Goal: Task Accomplishment & Management: Complete application form

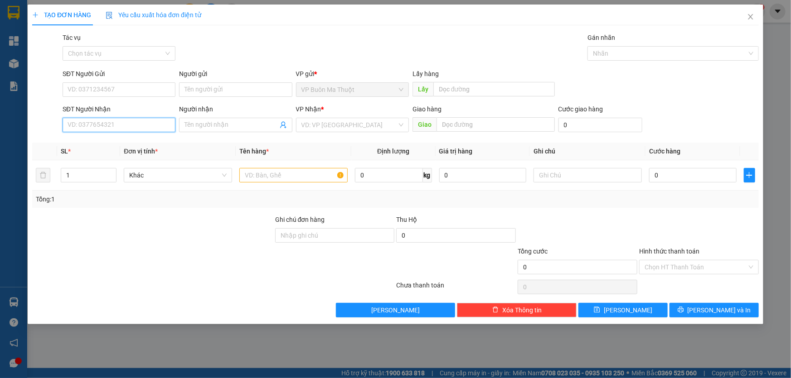
click at [138, 126] on input "SĐT Người Nhận" at bounding box center [119, 125] width 113 height 15
type input "0793681987"
click at [333, 127] on input "search" at bounding box center [349, 125] width 96 height 14
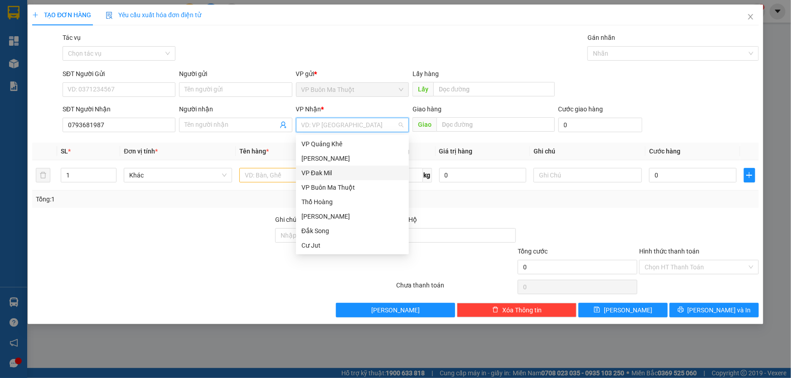
click at [323, 174] on div "VP Đak Mil" at bounding box center [352, 173] width 102 height 10
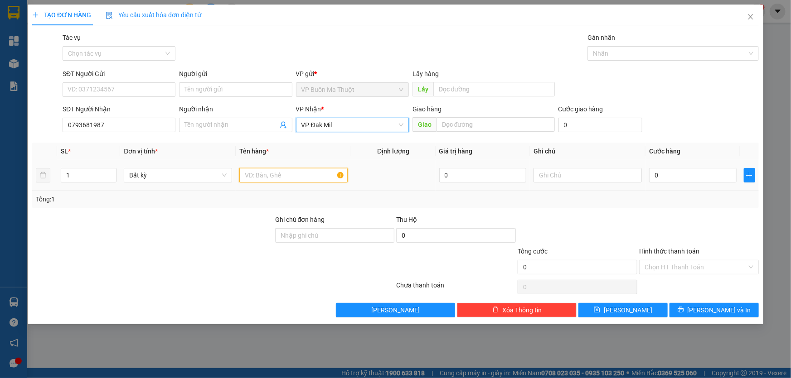
click at [293, 178] on input "text" at bounding box center [293, 175] width 108 height 15
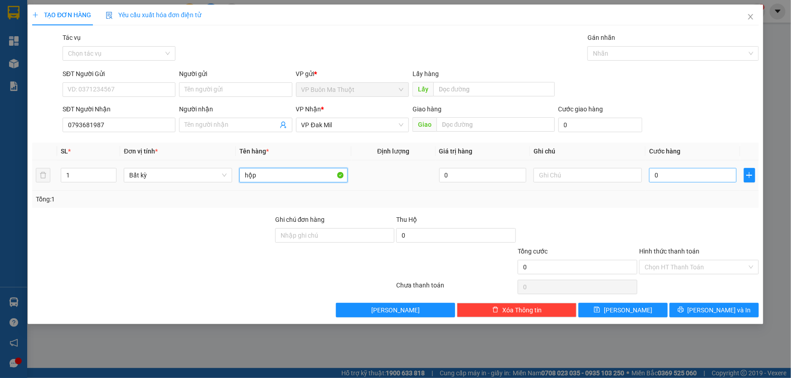
type input "hộp"
click at [666, 174] on input "0" at bounding box center [692, 175] width 87 height 15
type input "3"
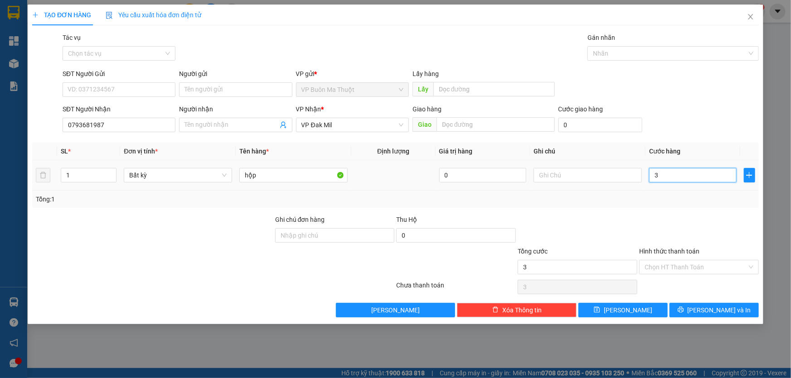
type input "30"
type input "300"
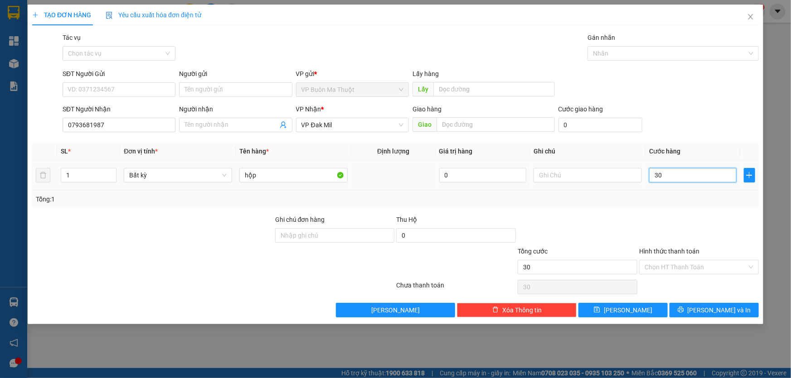
type input "300"
type input "3.000"
type input "30.000"
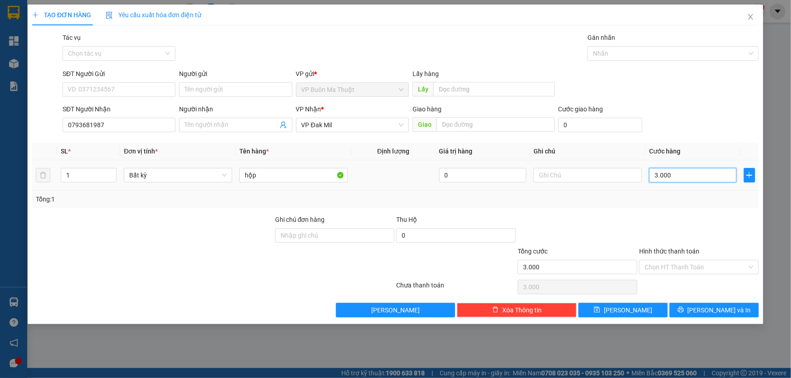
type input "30.000"
click at [638, 306] on button "[PERSON_NAME]" at bounding box center [622, 310] width 89 height 15
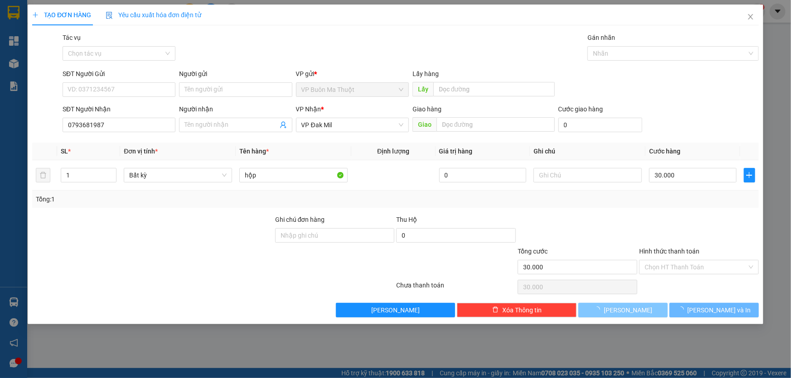
type input "0"
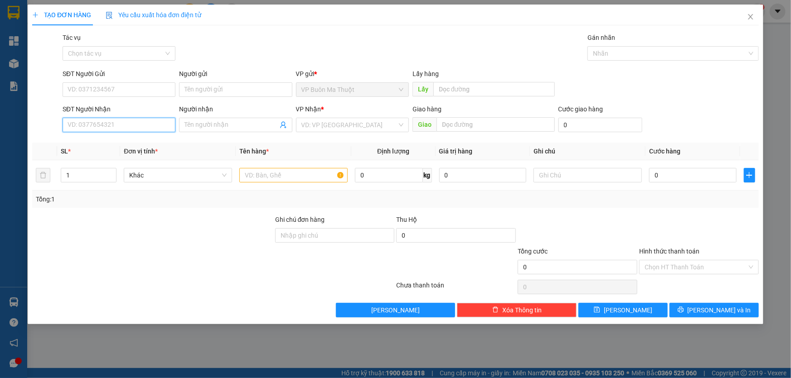
click at [160, 124] on input "SĐT Người Nhận" at bounding box center [119, 125] width 113 height 15
type input "0358488296"
click at [318, 128] on input "search" at bounding box center [349, 125] width 96 height 14
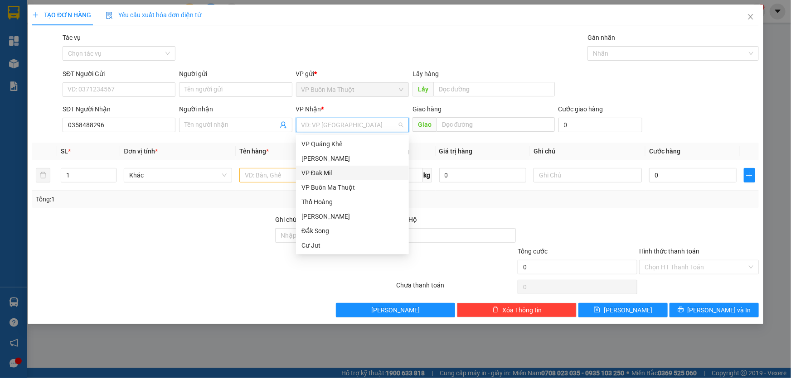
click at [331, 170] on div "VP Đak Mil" at bounding box center [352, 173] width 102 height 10
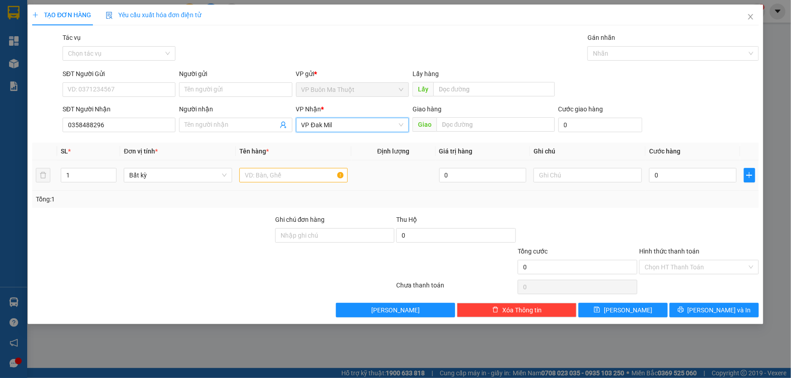
click at [290, 184] on div at bounding box center [293, 175] width 108 height 18
click at [285, 179] on input "text" at bounding box center [293, 175] width 108 height 15
type input "xổ số"
click at [709, 178] on input "0" at bounding box center [692, 175] width 87 height 15
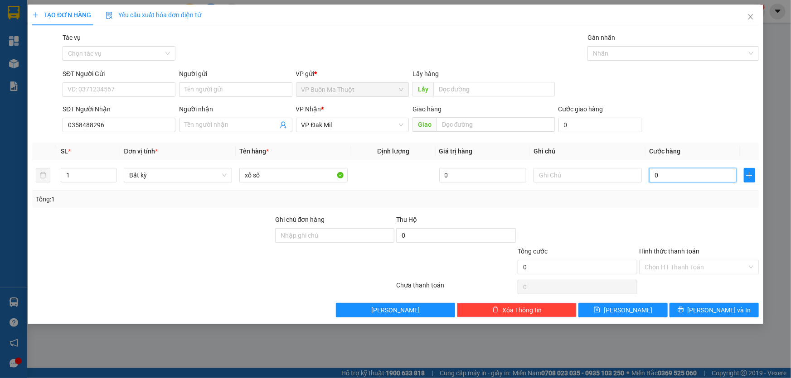
type input "3"
type input "30"
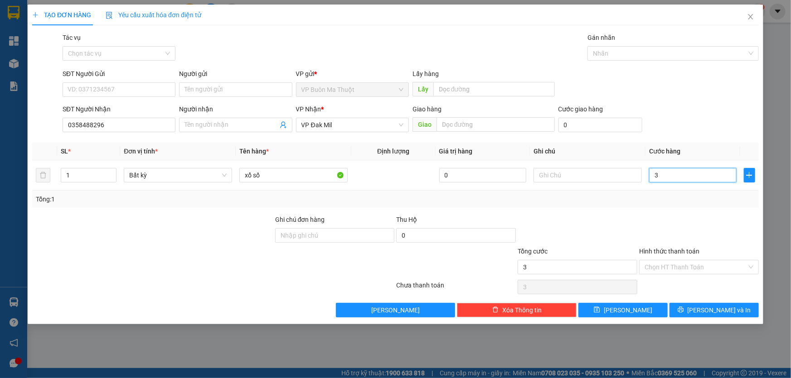
type input "30"
type input "300"
type input "3.000"
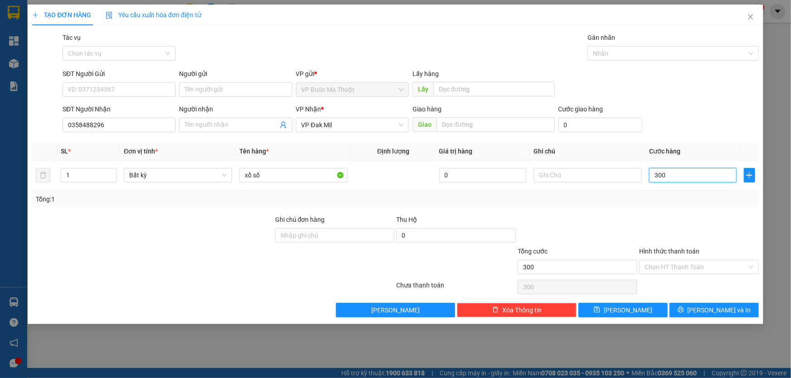
type input "3.000"
type input "30.000"
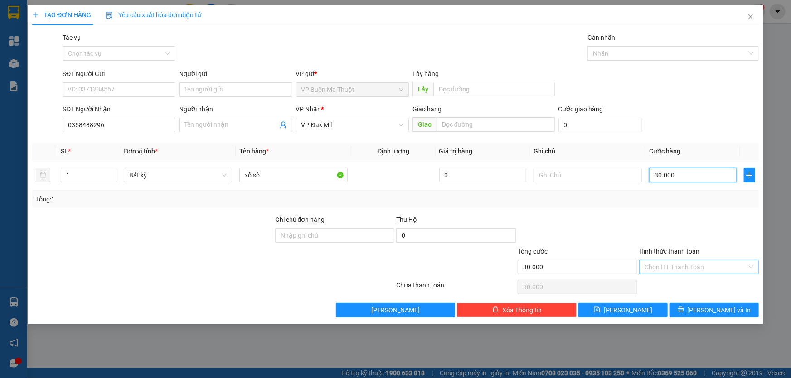
type input "30.000"
drag, startPoint x: 686, startPoint y: 266, endPoint x: 680, endPoint y: 273, distance: 9.1
click at [685, 265] on input "Hình thức thanh toán" at bounding box center [696, 268] width 102 height 14
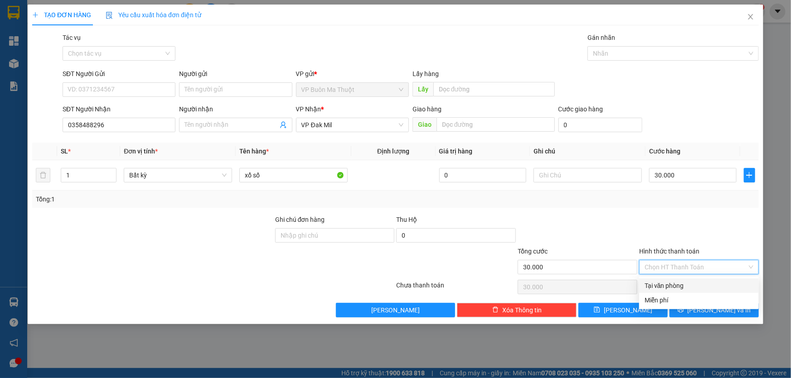
click at [669, 283] on div "Tại văn phòng" at bounding box center [699, 286] width 109 height 10
type input "0"
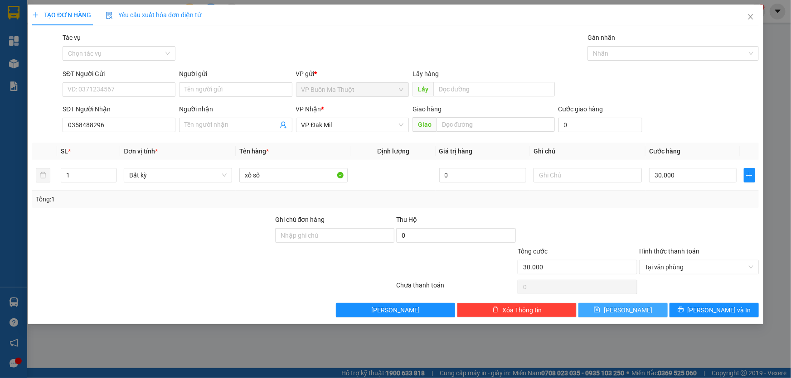
click at [636, 309] on button "[PERSON_NAME]" at bounding box center [622, 310] width 89 height 15
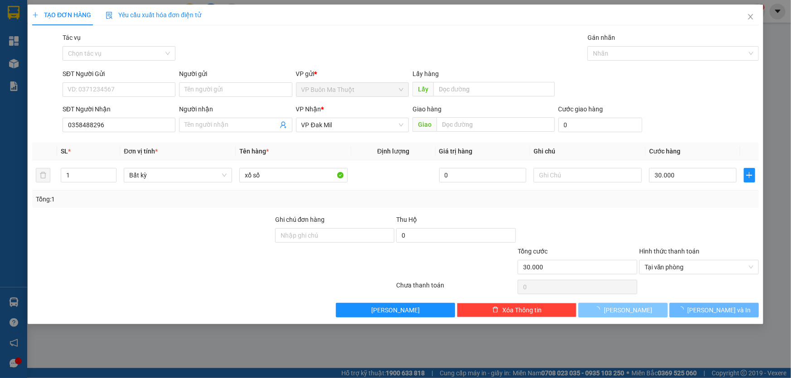
type input "0"
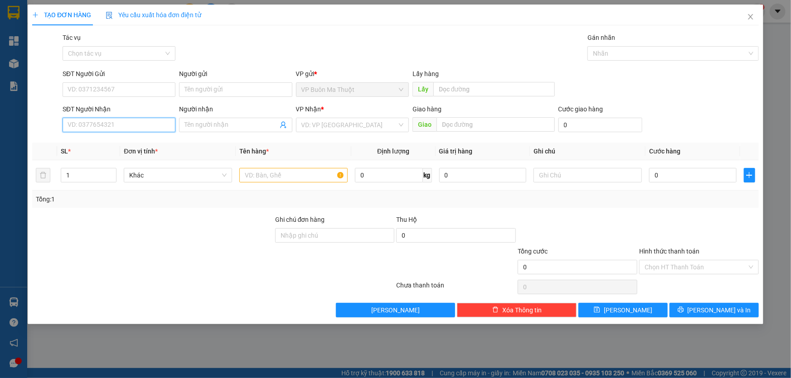
drag, startPoint x: 127, startPoint y: 132, endPoint x: 129, endPoint y: 127, distance: 5.3
click at [127, 129] on input "SĐT Người Nhận" at bounding box center [119, 125] width 113 height 15
type input "0966180066"
click at [339, 122] on input "search" at bounding box center [349, 125] width 96 height 14
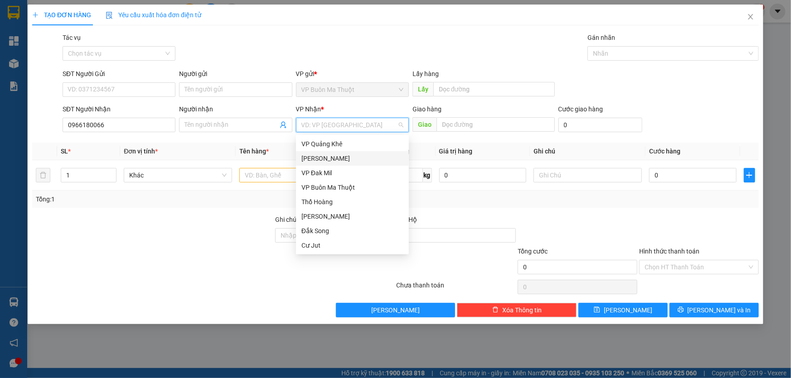
click at [315, 160] on div "[PERSON_NAME]" at bounding box center [352, 159] width 102 height 10
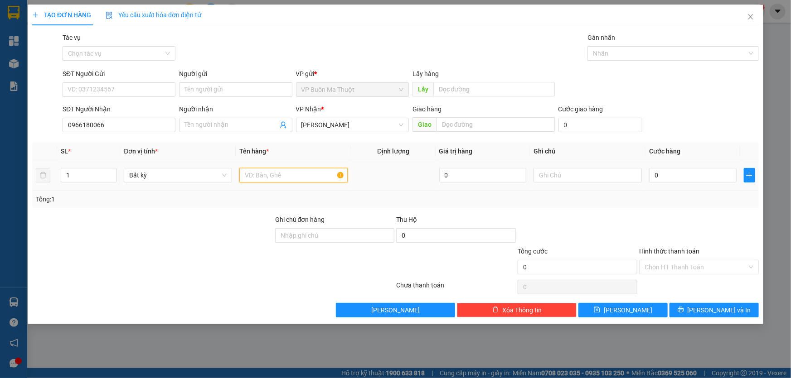
click at [287, 174] on input "text" at bounding box center [293, 175] width 108 height 15
type input "hs crgtn"
click at [708, 179] on input "0" at bounding box center [692, 175] width 87 height 15
type input "6"
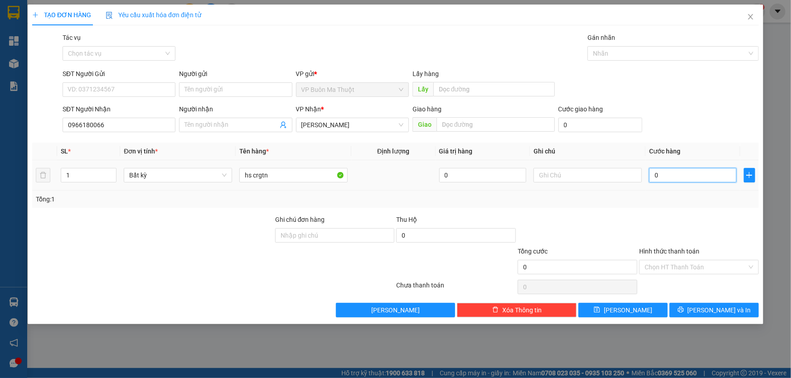
type input "6"
type input "60"
type input "600"
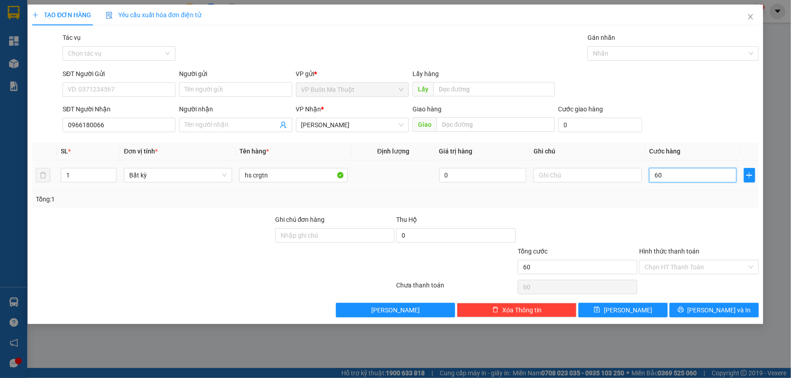
type input "600"
type input "6.000"
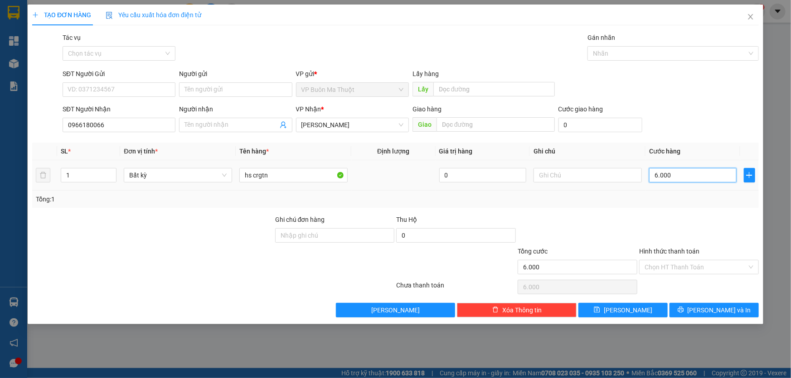
type input "60.000"
click at [720, 272] on input "Hình thức thanh toán" at bounding box center [696, 268] width 102 height 14
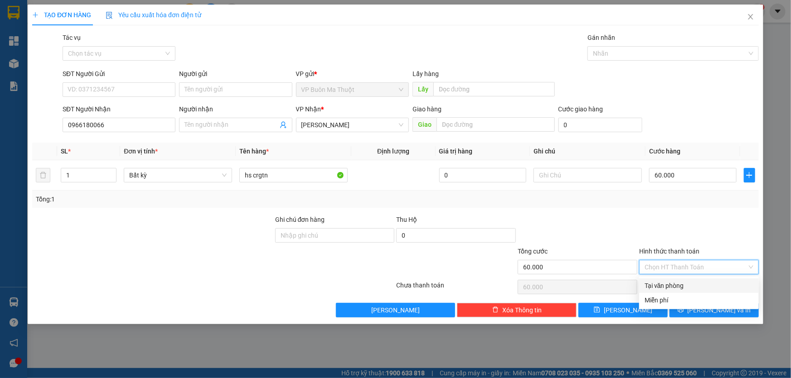
click at [705, 286] on div "Tại văn phòng" at bounding box center [699, 286] width 109 height 10
type input "0"
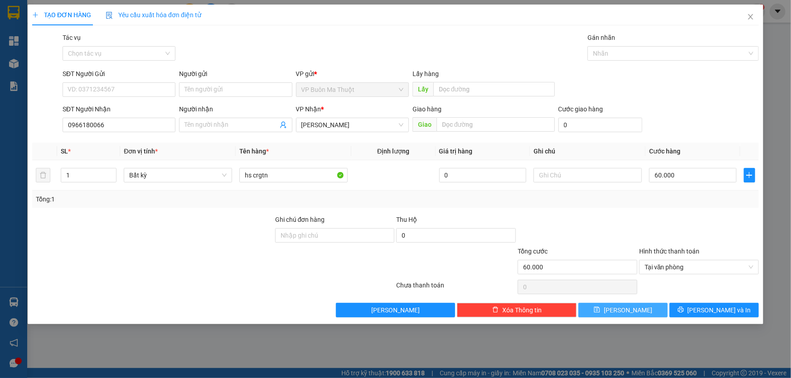
click at [659, 311] on button "[PERSON_NAME]" at bounding box center [622, 310] width 89 height 15
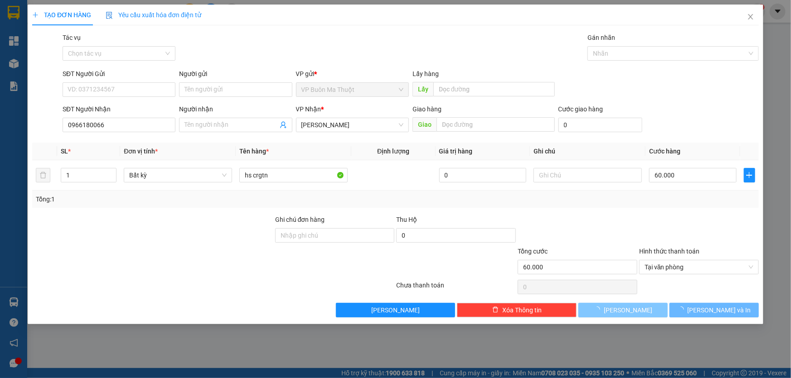
type input "0"
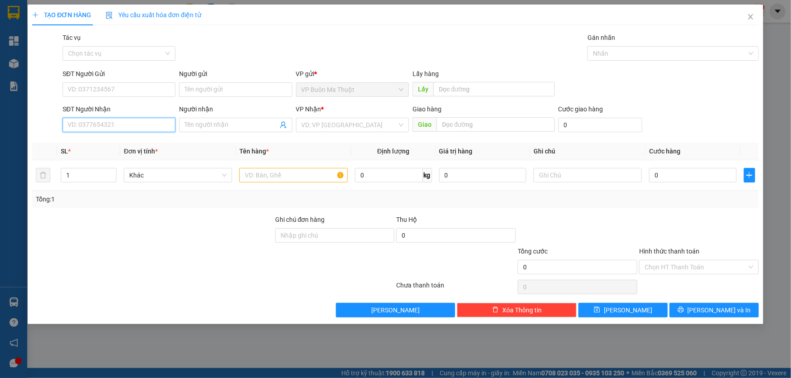
click at [167, 124] on input "SĐT Người Nhận" at bounding box center [119, 125] width 113 height 15
type input "0932856678"
click at [339, 127] on input "search" at bounding box center [349, 125] width 96 height 14
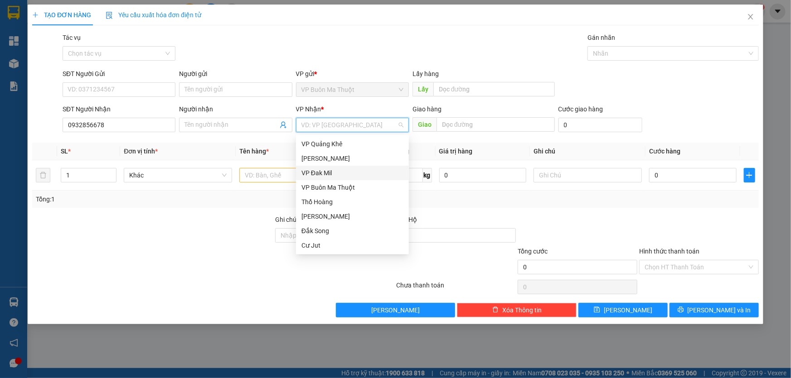
click at [322, 173] on div "VP Đak Mil" at bounding box center [352, 173] width 102 height 10
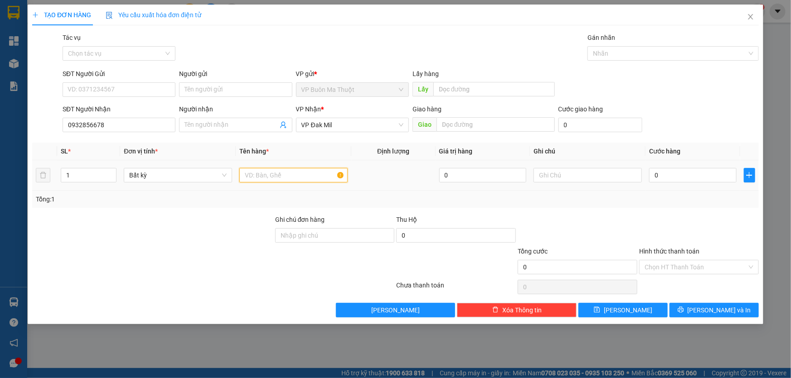
drag, startPoint x: 290, startPoint y: 177, endPoint x: 291, endPoint y: 171, distance: 6.4
click at [290, 174] on input "text" at bounding box center [293, 175] width 108 height 15
type input "bao crgtn"
click at [675, 186] on td "0" at bounding box center [692, 175] width 95 height 30
click at [686, 167] on div "0" at bounding box center [692, 175] width 87 height 18
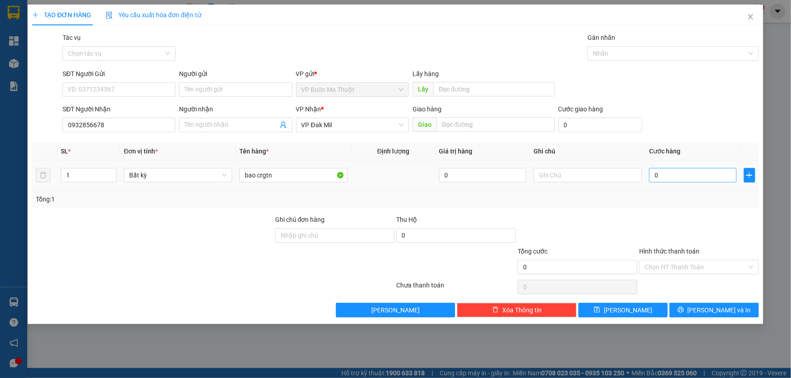
drag, startPoint x: 703, startPoint y: 189, endPoint x: 704, endPoint y: 177, distance: 11.9
click at [703, 188] on td "0" at bounding box center [692, 175] width 95 height 30
click at [704, 173] on input "0" at bounding box center [692, 175] width 87 height 15
type input "1"
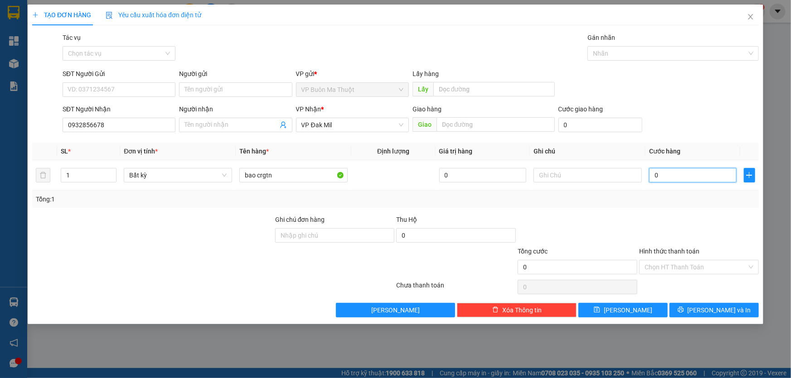
type input "1"
type input "10"
type input "100"
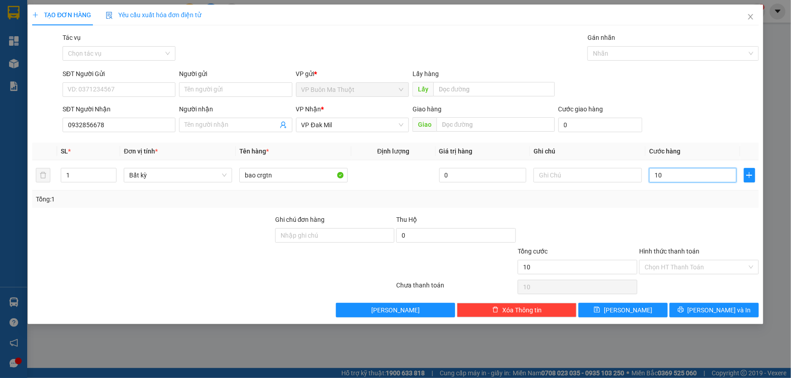
type input "100"
type input "1.000"
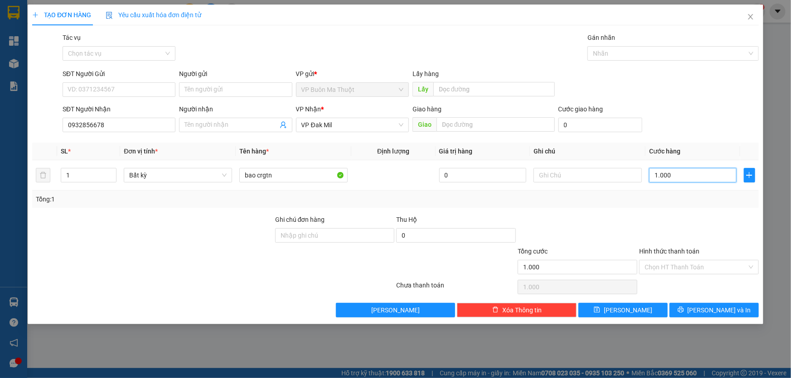
type input "10.000"
type input "100.000"
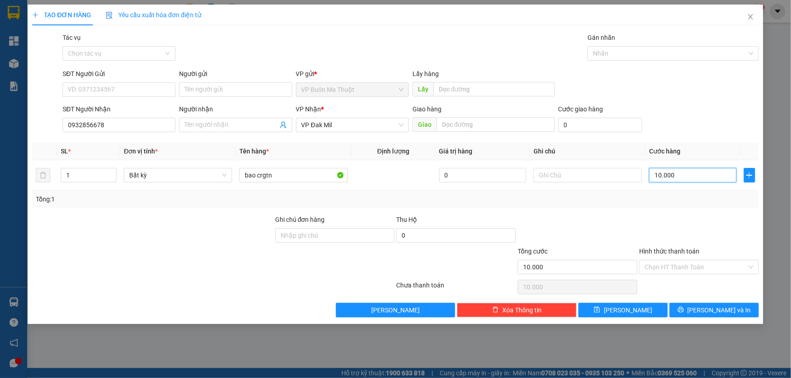
type input "100.000"
click at [684, 271] on input "Hình thức thanh toán" at bounding box center [696, 268] width 102 height 14
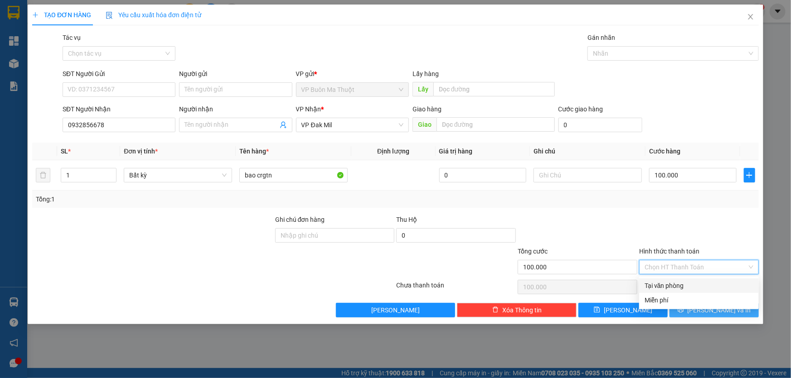
drag, startPoint x: 679, startPoint y: 283, endPoint x: 671, endPoint y: 304, distance: 22.2
click at [678, 283] on div "Tại văn phòng" at bounding box center [699, 286] width 109 height 10
type input "0"
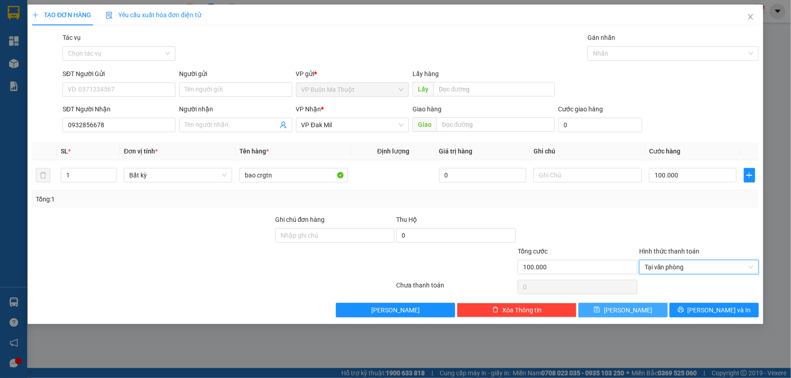
click at [653, 311] on button "[PERSON_NAME]" at bounding box center [622, 310] width 89 height 15
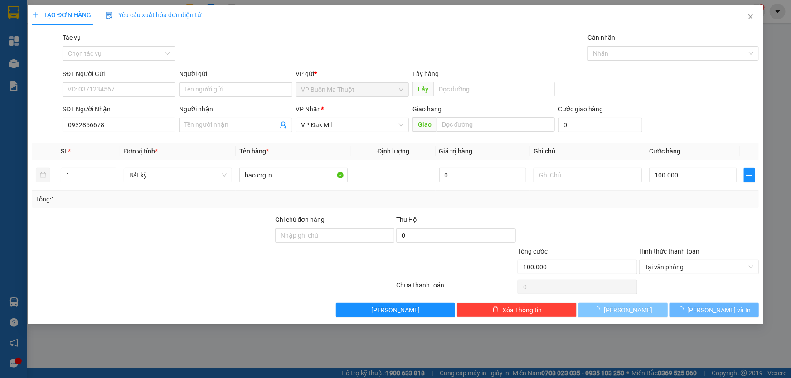
type input "0"
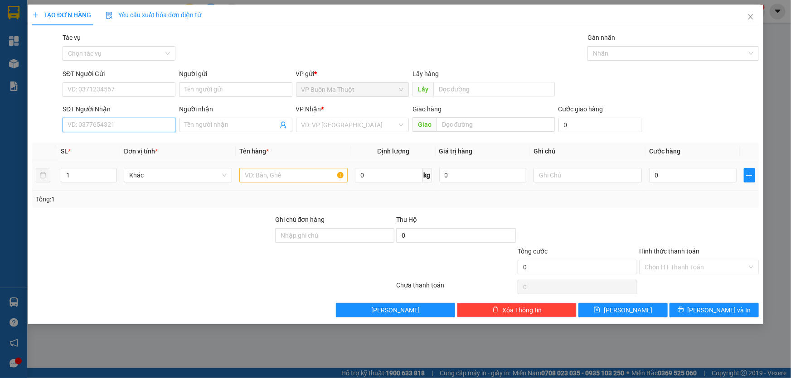
drag, startPoint x: 117, startPoint y: 122, endPoint x: 292, endPoint y: 186, distance: 186.7
click at [117, 122] on input "SĐT Người Nhận" at bounding box center [119, 125] width 113 height 15
type input "0869784371"
click at [317, 128] on input "search" at bounding box center [349, 125] width 96 height 14
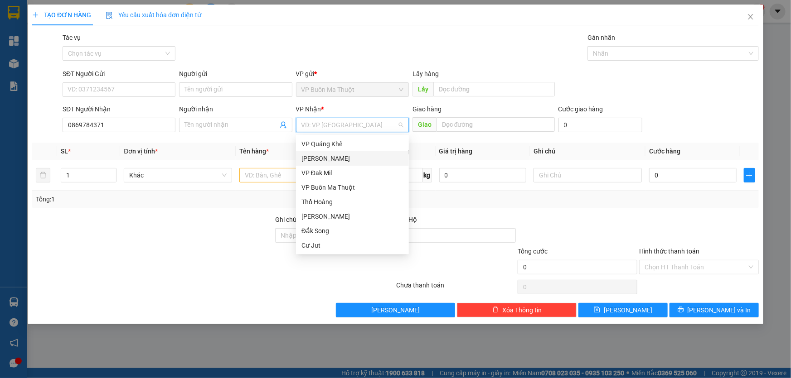
click at [316, 158] on div "[PERSON_NAME]" at bounding box center [352, 159] width 102 height 10
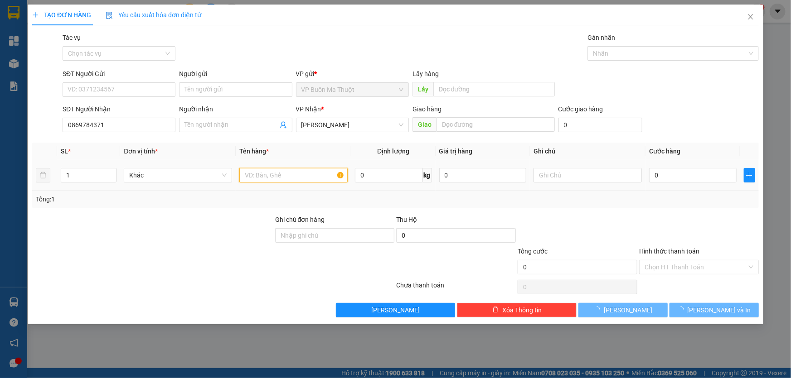
click at [284, 179] on input "text" at bounding box center [293, 175] width 108 height 15
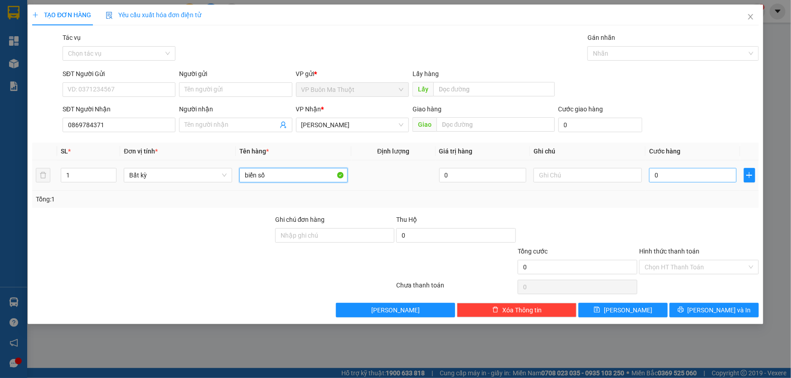
type input "biển số"
click at [703, 177] on input "0" at bounding box center [692, 175] width 87 height 15
type input "3"
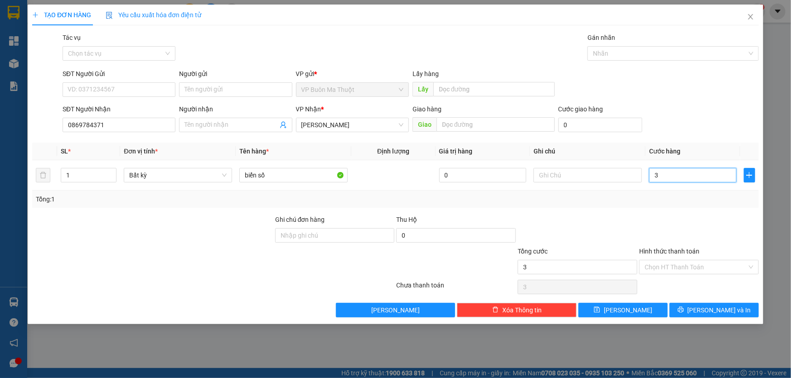
type input "30"
type input "300"
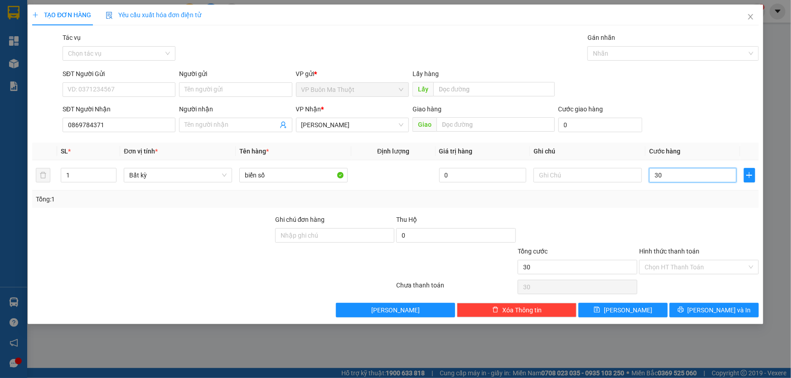
type input "300"
type input "3.000"
type input "30.000"
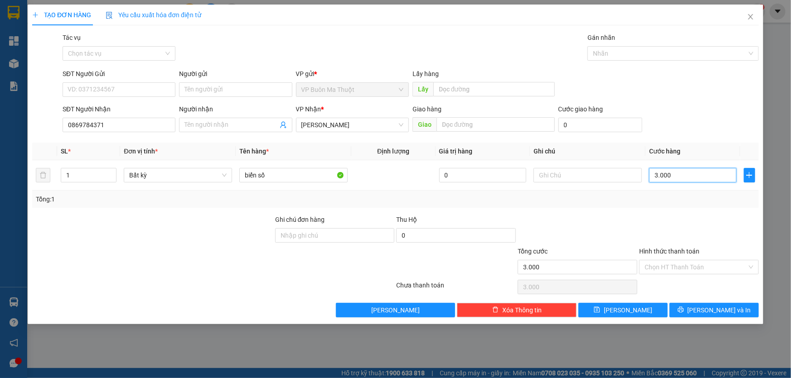
type input "30.000"
drag, startPoint x: 289, startPoint y: 174, endPoint x: 284, endPoint y: 173, distance: 5.3
click at [288, 174] on input "biển số" at bounding box center [293, 175] width 108 height 15
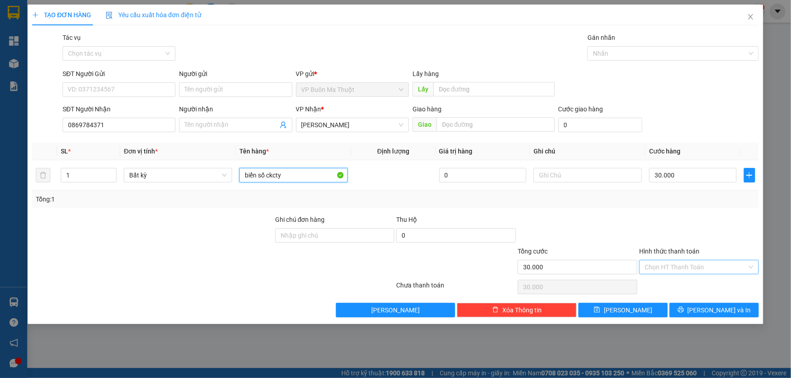
type input "biển số ckcty"
click at [687, 267] on input "Hình thức thanh toán" at bounding box center [696, 268] width 102 height 14
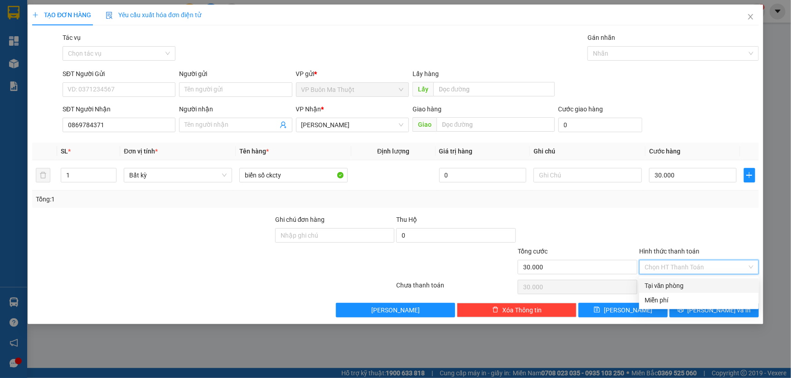
click at [669, 281] on div "Tại văn phòng" at bounding box center [699, 286] width 109 height 10
type input "0"
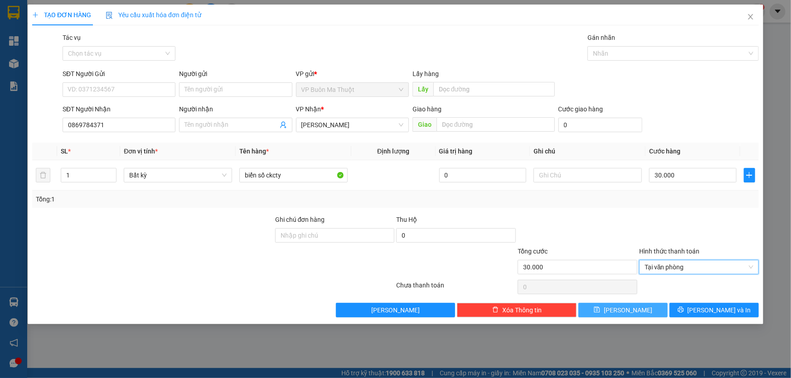
click at [631, 309] on span "[PERSON_NAME]" at bounding box center [628, 310] width 48 height 10
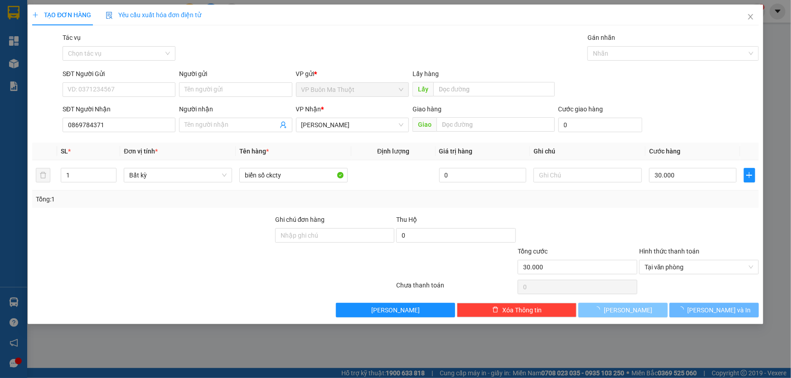
type input "0"
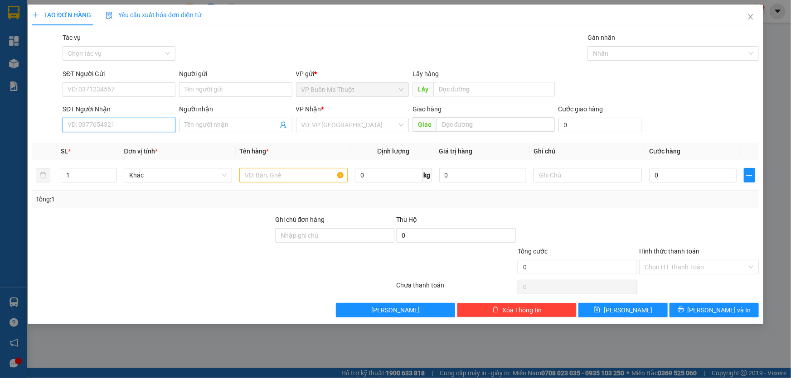
drag, startPoint x: 142, startPoint y: 127, endPoint x: 380, endPoint y: 218, distance: 254.6
click at [141, 127] on input "SĐT Người Nhận" at bounding box center [119, 125] width 113 height 15
type input "0986033979"
click at [312, 126] on input "search" at bounding box center [349, 125] width 96 height 14
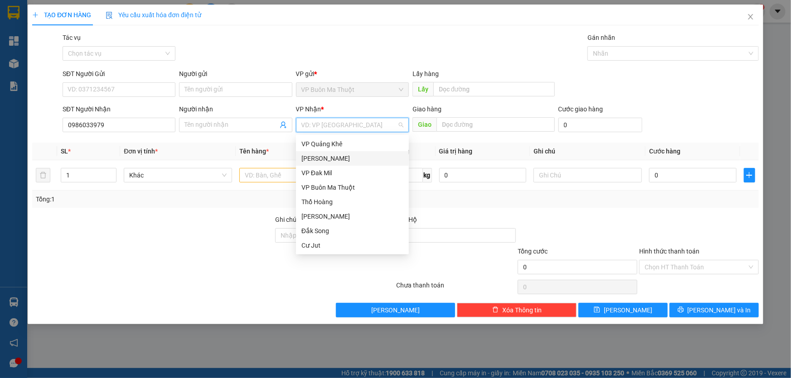
click at [340, 161] on div "[PERSON_NAME]" at bounding box center [352, 159] width 102 height 10
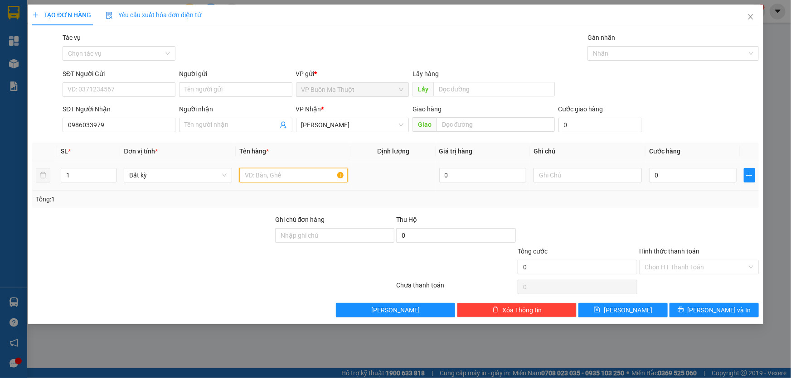
click at [277, 174] on input "text" at bounding box center [293, 175] width 108 height 15
type input "thùng"
click at [688, 172] on input "0" at bounding box center [692, 175] width 87 height 15
type input "3"
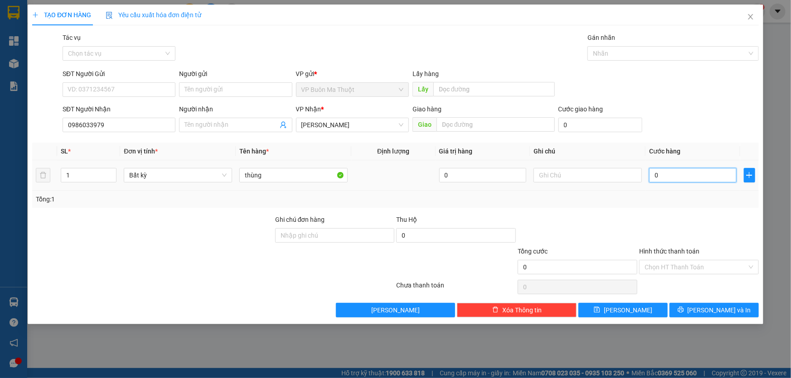
type input "3"
type input "30"
type input "300"
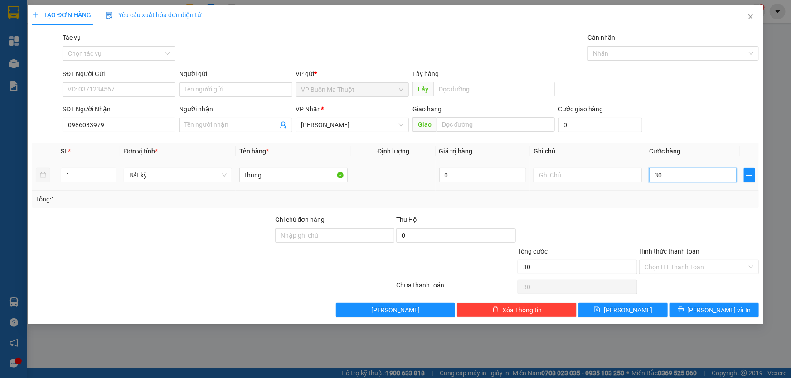
type input "300"
type input "3.000"
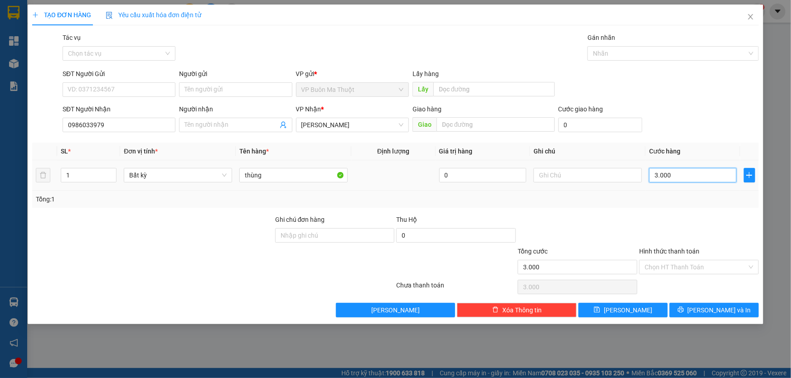
type input "30.000"
click at [659, 271] on input "Hình thức thanh toán" at bounding box center [696, 268] width 102 height 14
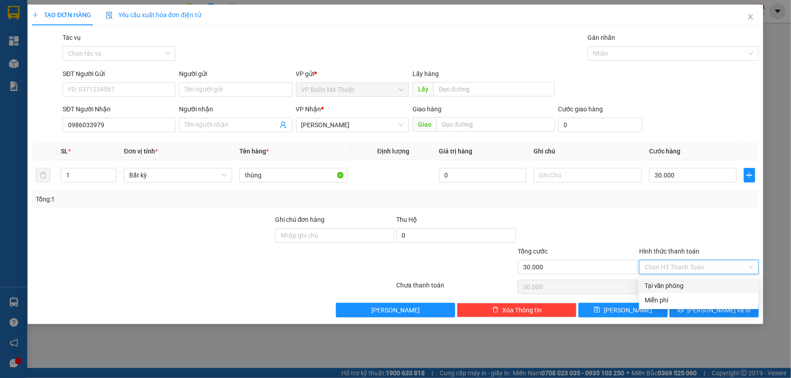
click at [661, 282] on div "Tại văn phòng" at bounding box center [699, 286] width 109 height 10
type input "0"
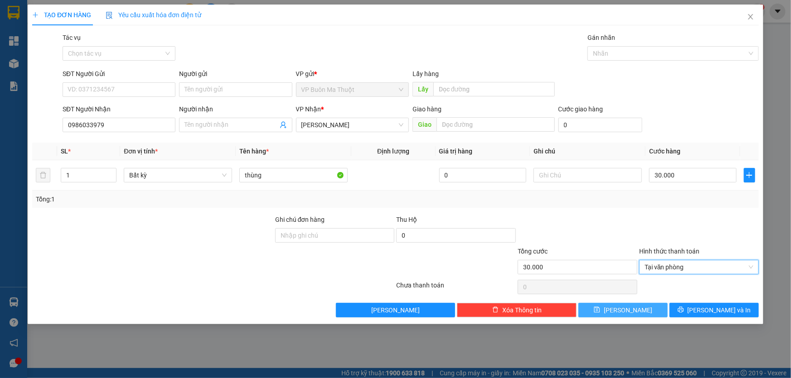
click at [634, 308] on button "[PERSON_NAME]" at bounding box center [622, 310] width 89 height 15
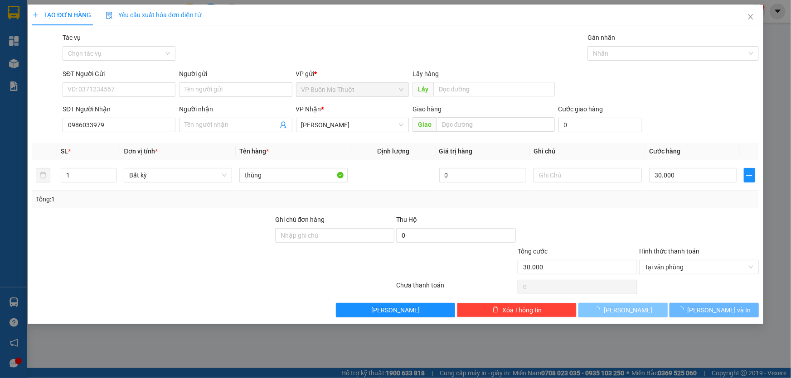
type input "0"
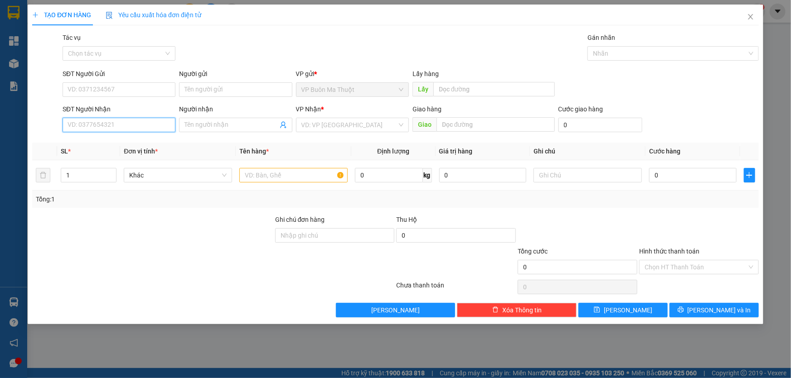
click at [135, 125] on input "SĐT Người Nhận" at bounding box center [119, 125] width 113 height 15
type input "0905747274"
click at [327, 127] on input "search" at bounding box center [349, 125] width 96 height 14
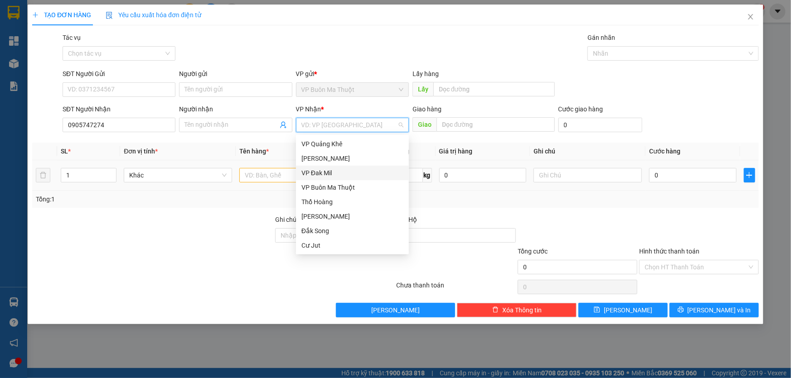
click at [328, 174] on div "VP Đak Mil" at bounding box center [352, 173] width 102 height 10
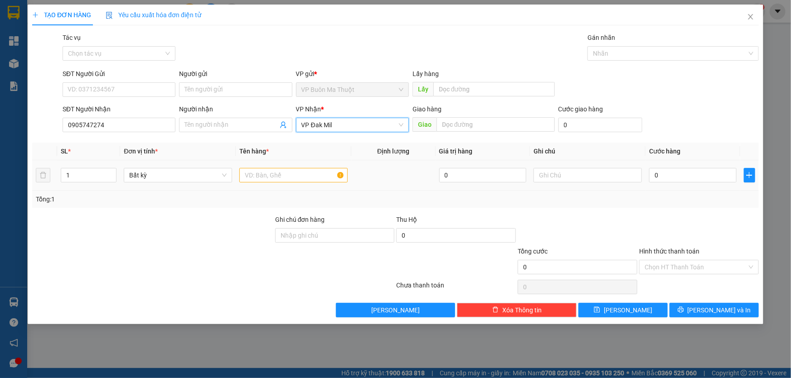
click at [275, 186] on td at bounding box center [294, 175] width 116 height 30
click at [285, 181] on input "text" at bounding box center [293, 175] width 108 height 15
type input "thùng"
click at [680, 172] on input "0" at bounding box center [692, 175] width 87 height 15
type input "4"
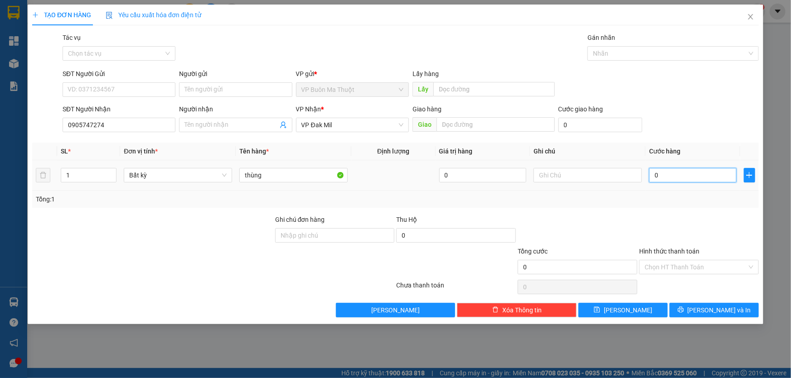
type input "4"
type input "40"
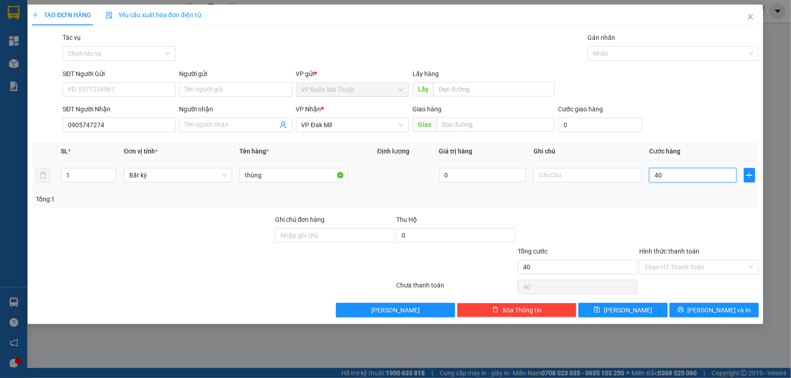
type input "400"
type input "4.000"
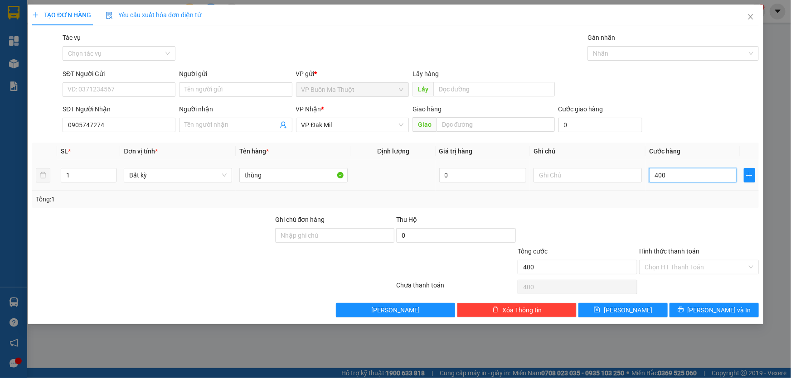
type input "4.000"
type input "40.000"
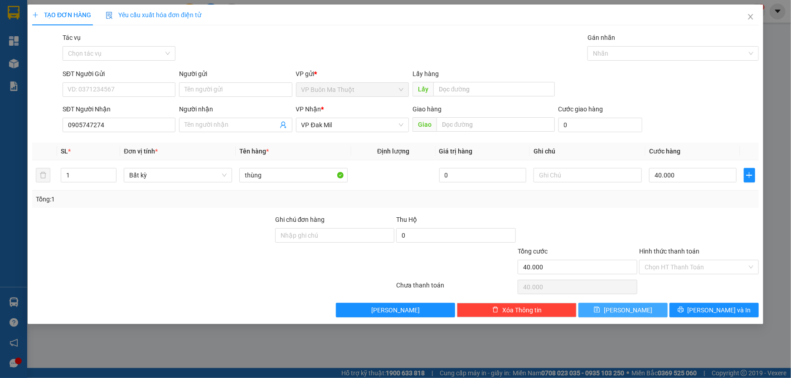
click at [637, 309] on button "[PERSON_NAME]" at bounding box center [622, 310] width 89 height 15
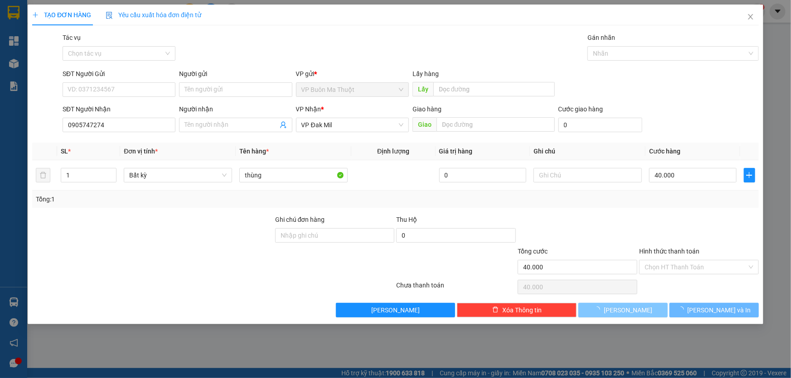
type input "0"
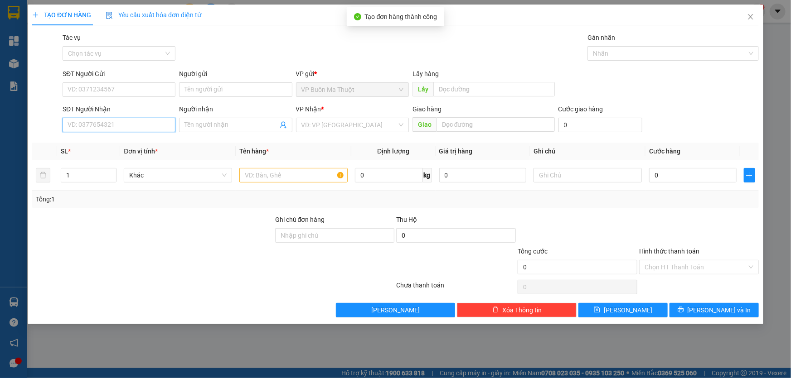
click at [147, 126] on input "SĐT Người Nhận" at bounding box center [119, 125] width 113 height 15
type input "0902085760"
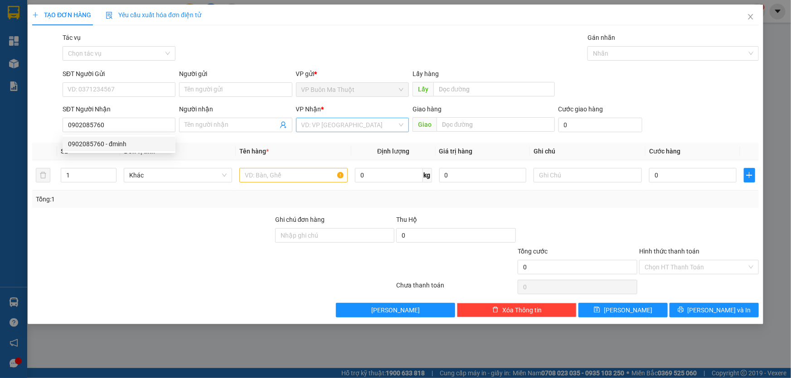
click at [344, 128] on input "search" at bounding box center [349, 125] width 96 height 14
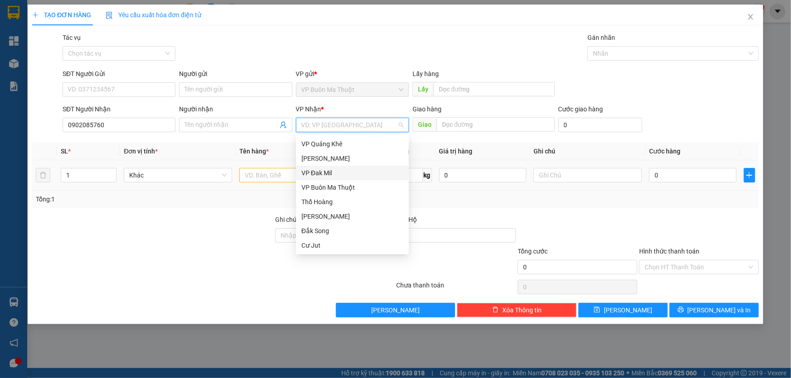
click at [329, 173] on div "VP Đak Mil" at bounding box center [352, 173] width 102 height 10
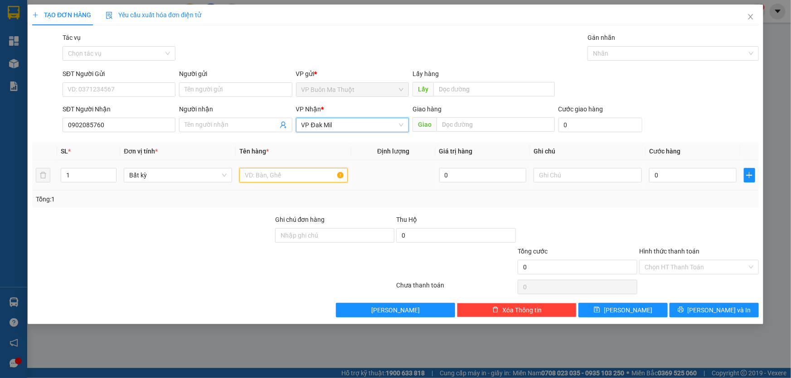
click at [287, 179] on input "text" at bounding box center [293, 175] width 108 height 15
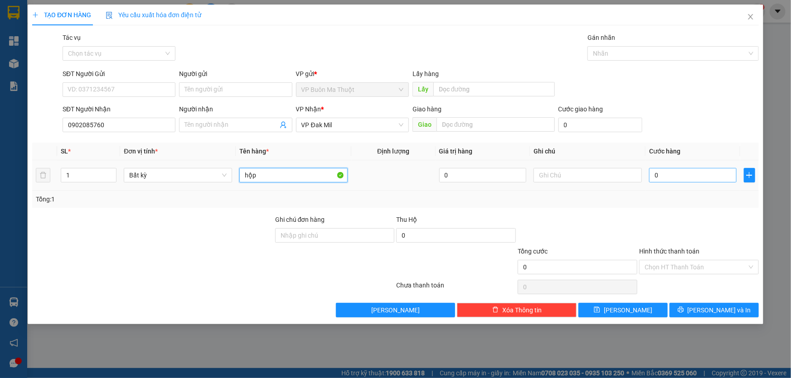
type input "hộp"
click at [707, 177] on input "0" at bounding box center [692, 175] width 87 height 15
type input "3"
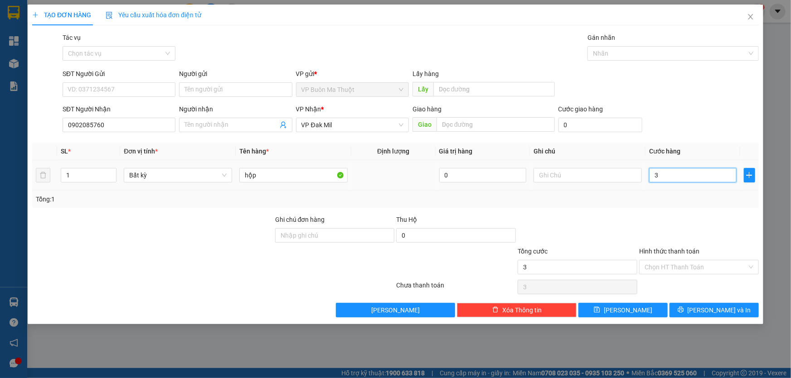
type input "30"
type input "300"
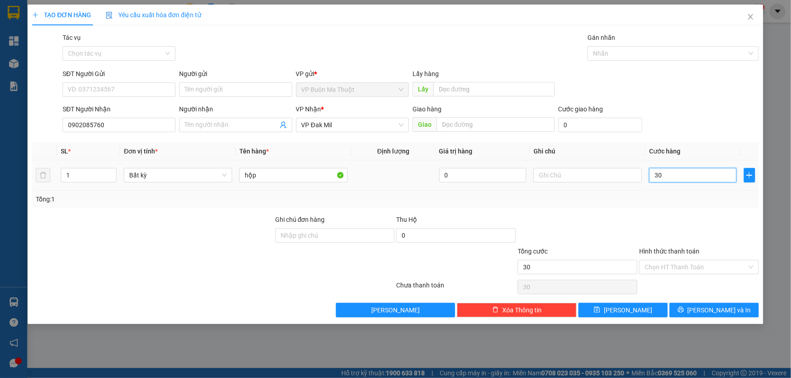
type input "300"
type input "3.000"
type input "30.000"
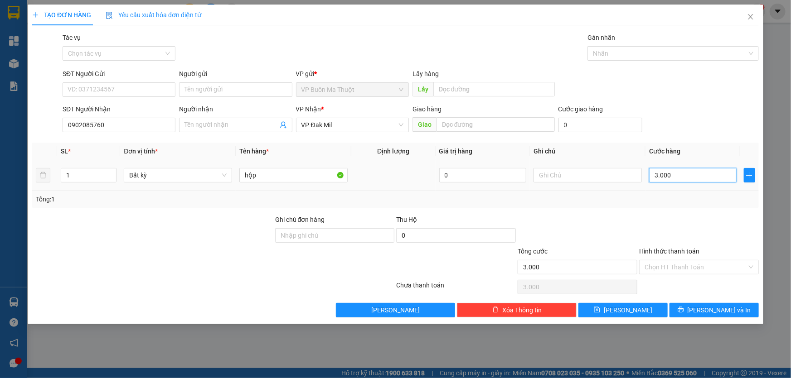
type input "30.000"
click at [634, 308] on button "[PERSON_NAME]" at bounding box center [622, 310] width 89 height 15
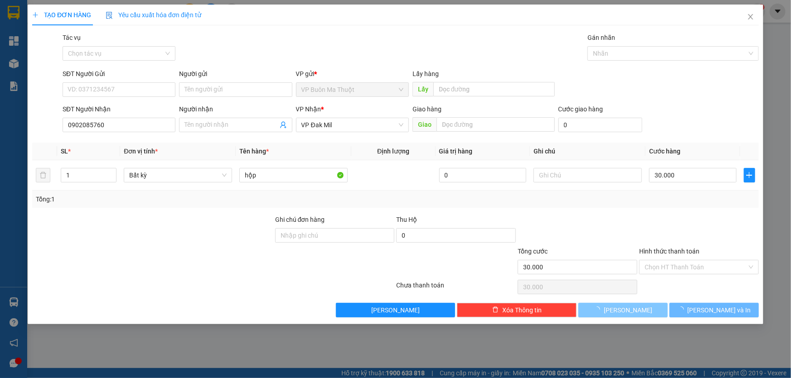
type input "0"
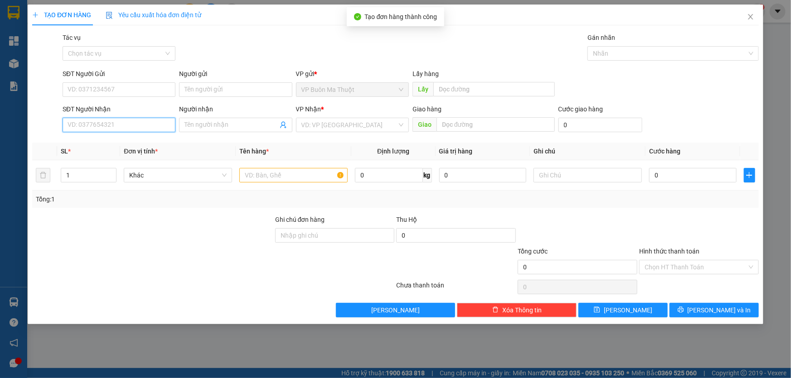
click at [150, 124] on input "SĐT Người Nhận" at bounding box center [119, 125] width 113 height 15
type input "0842451234"
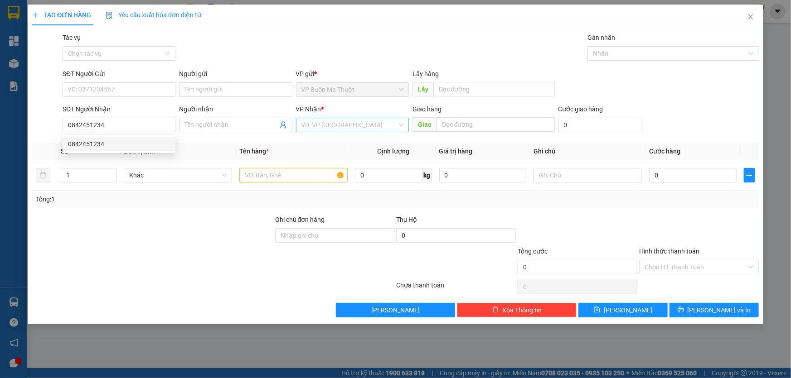
click at [324, 122] on input "search" at bounding box center [349, 125] width 96 height 14
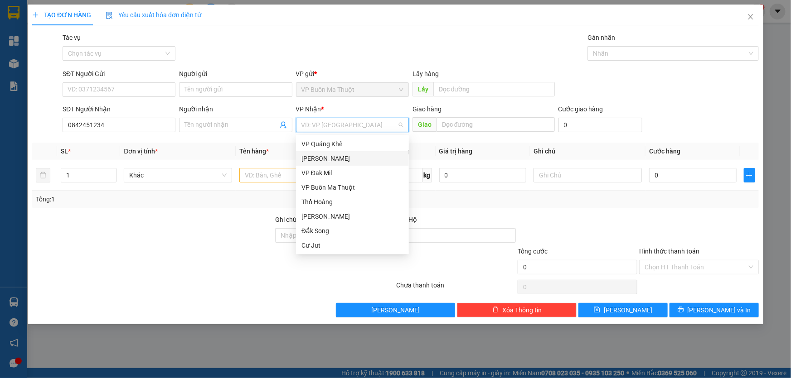
click at [333, 155] on div "[PERSON_NAME]" at bounding box center [352, 159] width 102 height 10
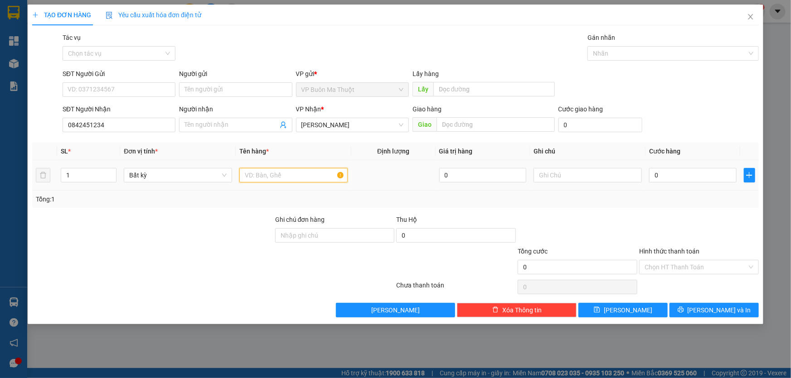
click at [281, 172] on input "text" at bounding box center [293, 175] width 108 height 15
type input "thùng"
click at [683, 177] on input "0" at bounding box center [692, 175] width 87 height 15
type input "3"
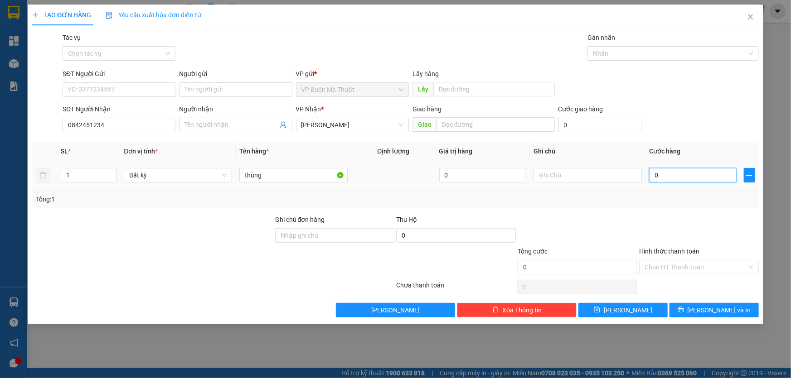
type input "3"
type input "30"
type input "300"
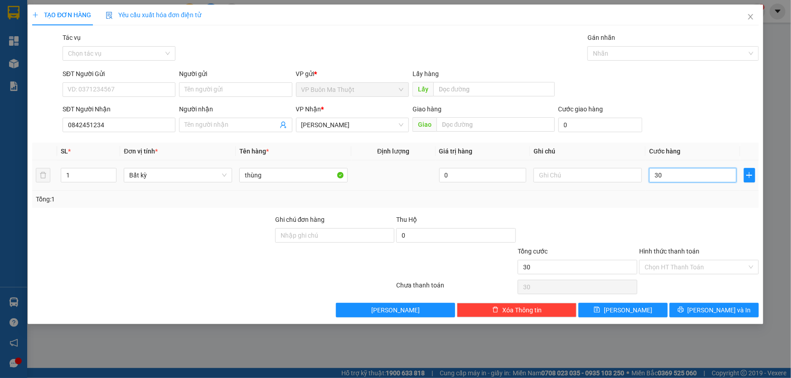
type input "300"
type input "3.000"
click at [612, 308] on button "[PERSON_NAME]" at bounding box center [622, 310] width 89 height 15
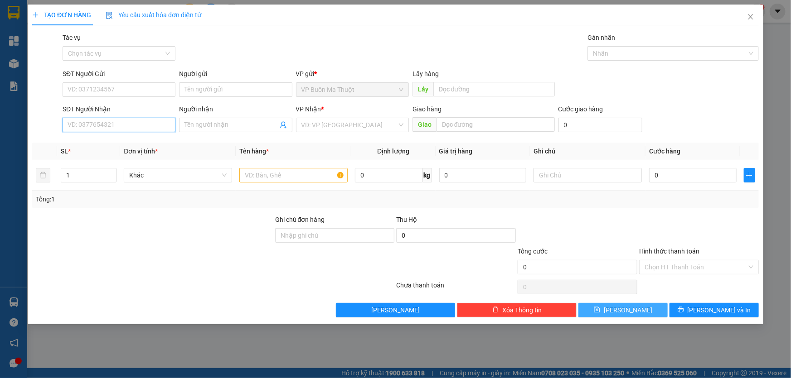
click at [155, 127] on input "SĐT Người Nhận" at bounding box center [119, 125] width 113 height 15
click at [338, 121] on input "search" at bounding box center [349, 125] width 96 height 14
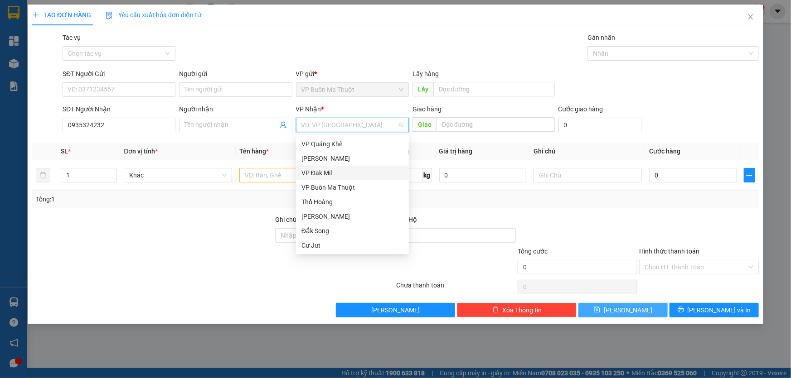
click at [330, 172] on div "VP Đak Mil" at bounding box center [352, 173] width 102 height 10
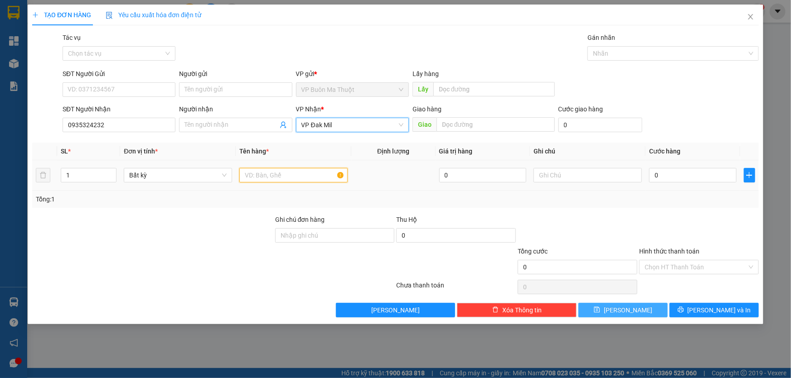
click at [265, 177] on input "text" at bounding box center [293, 175] width 108 height 15
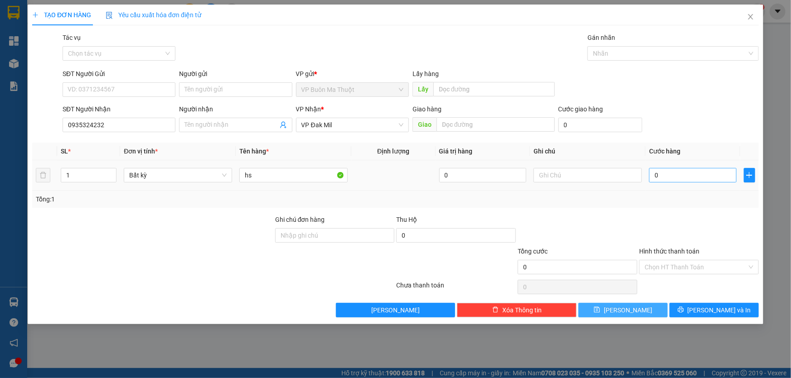
drag, startPoint x: 666, startPoint y: 165, endPoint x: 682, endPoint y: 180, distance: 21.2
click at [672, 171] on td "0" at bounding box center [692, 175] width 95 height 30
click at [682, 180] on input "0" at bounding box center [692, 175] width 87 height 15
click at [699, 265] on input "Hình thức thanh toán" at bounding box center [696, 268] width 102 height 14
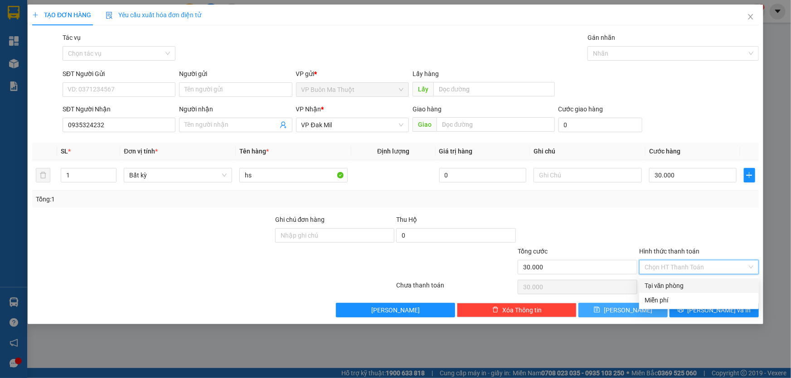
click at [680, 288] on div "Tại văn phòng" at bounding box center [699, 286] width 109 height 10
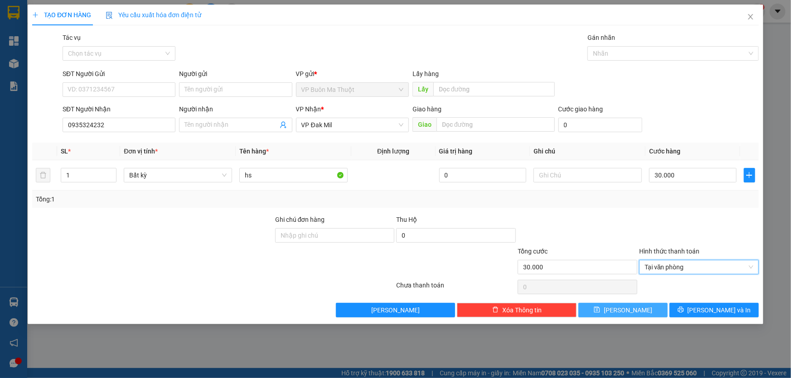
drag, startPoint x: 632, startPoint y: 310, endPoint x: 607, endPoint y: 377, distance: 71.1
click at [632, 310] on span "[PERSON_NAME]" at bounding box center [628, 310] width 48 height 10
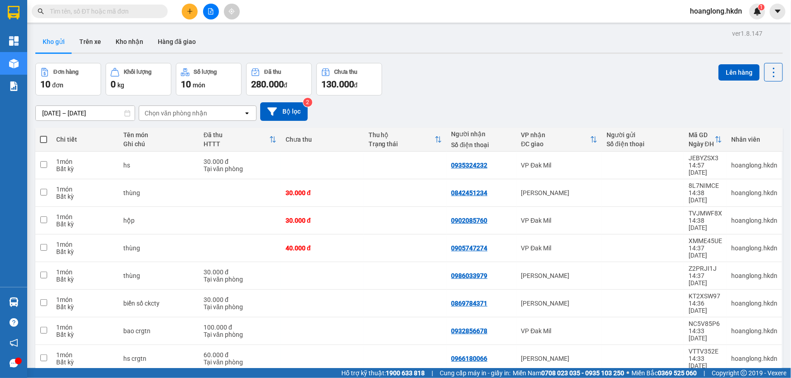
click at [44, 140] on span at bounding box center [43, 139] width 7 height 7
click at [44, 135] on input "checkbox" at bounding box center [44, 135] width 0 height 0
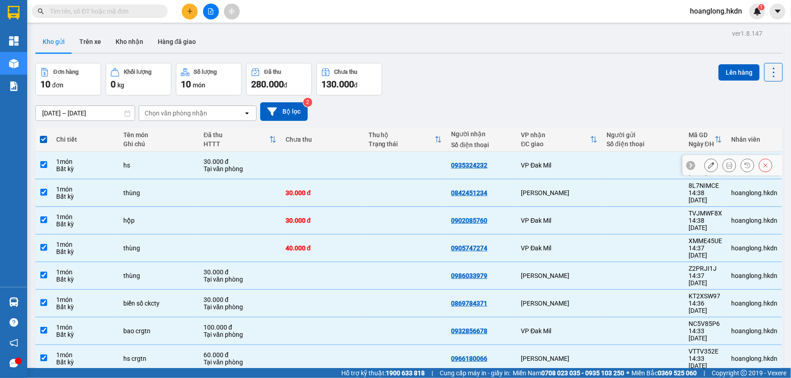
scroll to position [41, 0]
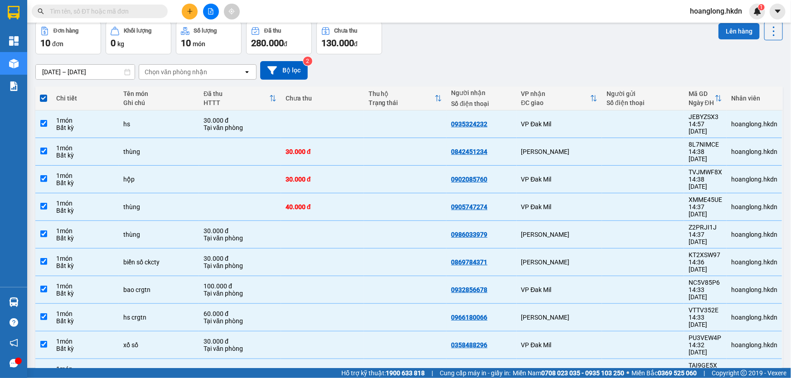
click at [728, 34] on button "Lên hàng" at bounding box center [738, 31] width 41 height 16
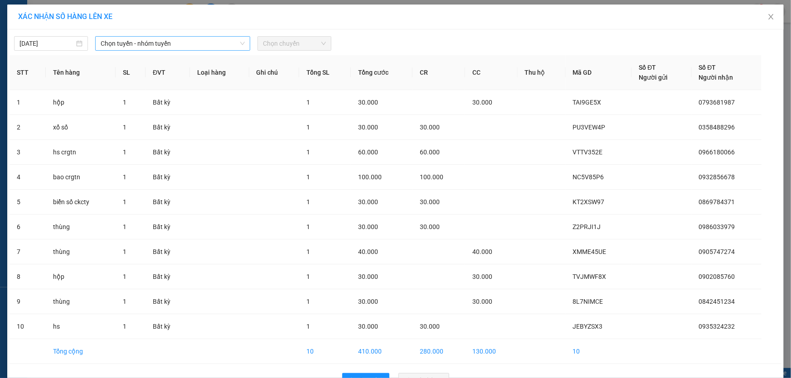
click at [165, 45] on span "Chọn tuyến - nhóm tuyến" at bounding box center [173, 44] width 144 height 14
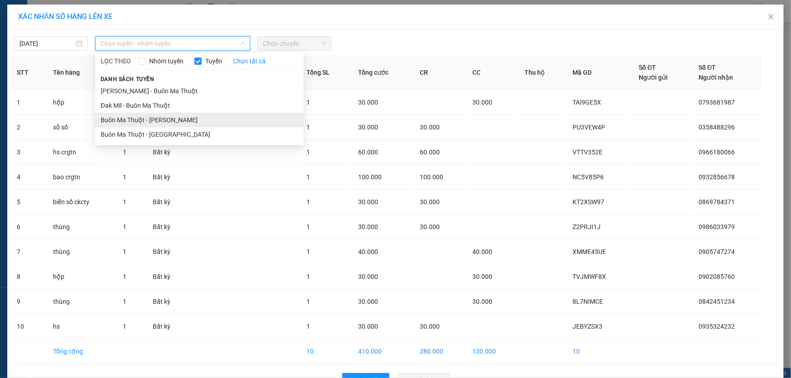
click at [178, 117] on li "Buôn Ma Thuột - [PERSON_NAME]" at bounding box center [199, 120] width 208 height 15
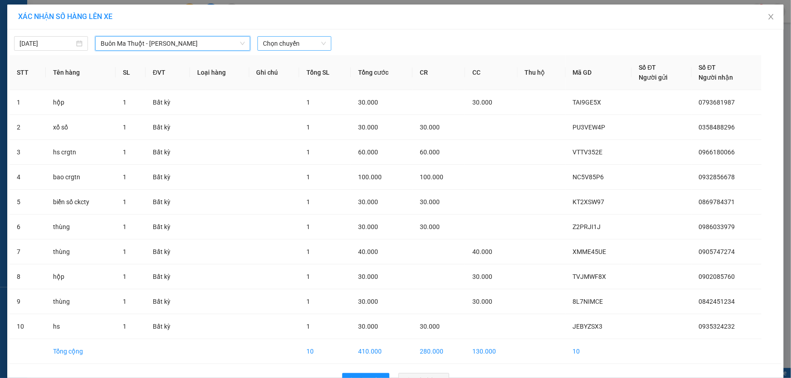
drag, startPoint x: 268, startPoint y: 45, endPoint x: 272, endPoint y: 50, distance: 6.1
click at [269, 46] on span "Chọn chuyến" at bounding box center [294, 44] width 63 height 14
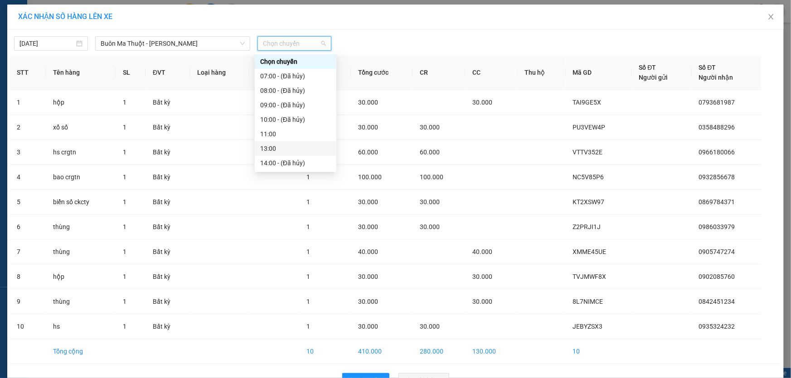
scroll to position [58, 0]
click at [280, 116] on div "15:00" at bounding box center [295, 120] width 71 height 10
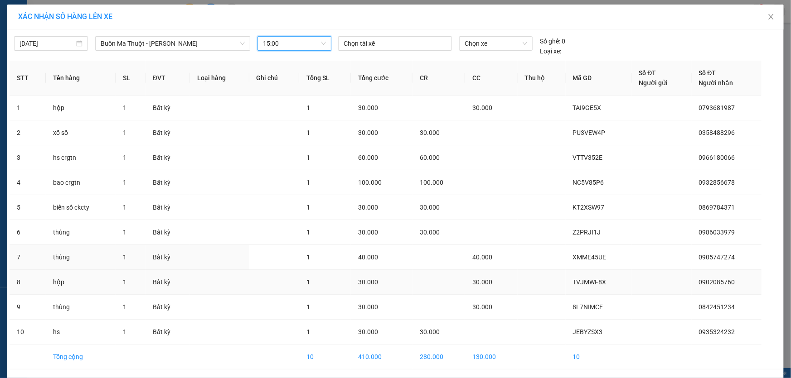
scroll to position [32, 0]
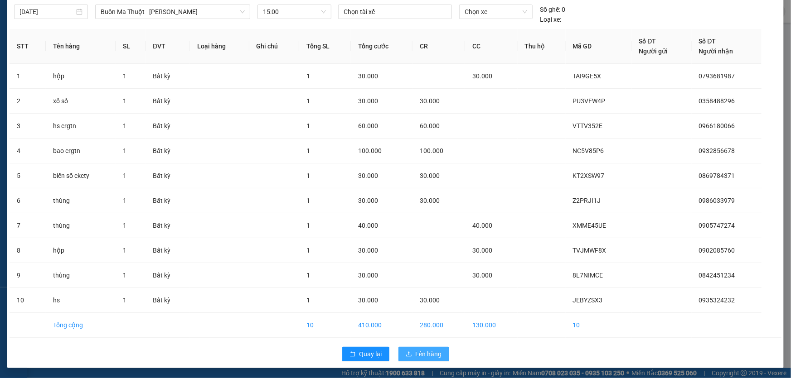
click at [427, 355] on span "Lên hàng" at bounding box center [429, 354] width 26 height 10
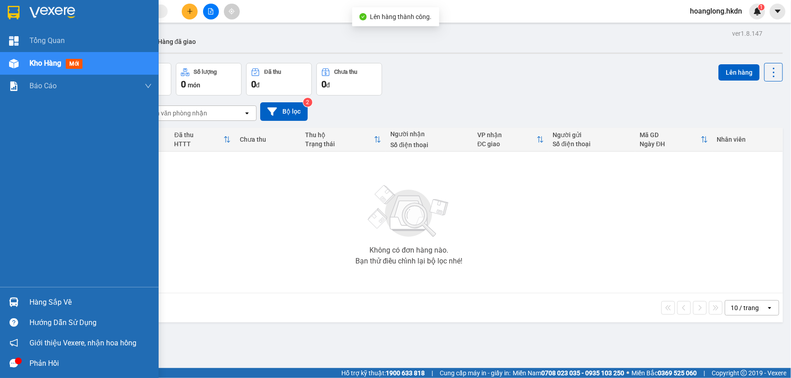
click at [16, 12] on img at bounding box center [14, 13] width 12 height 14
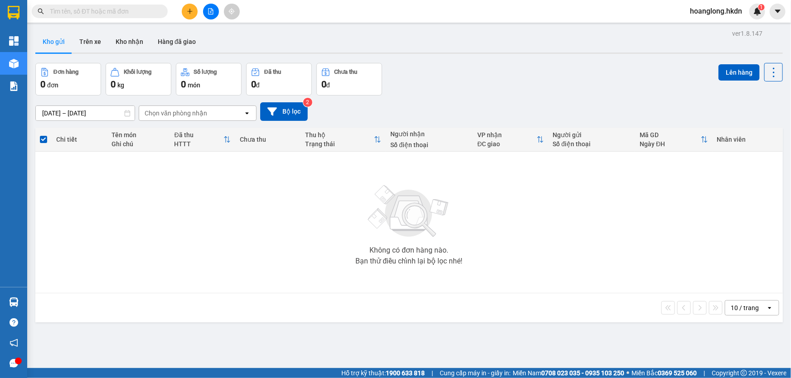
click at [188, 6] on button at bounding box center [190, 12] width 16 height 16
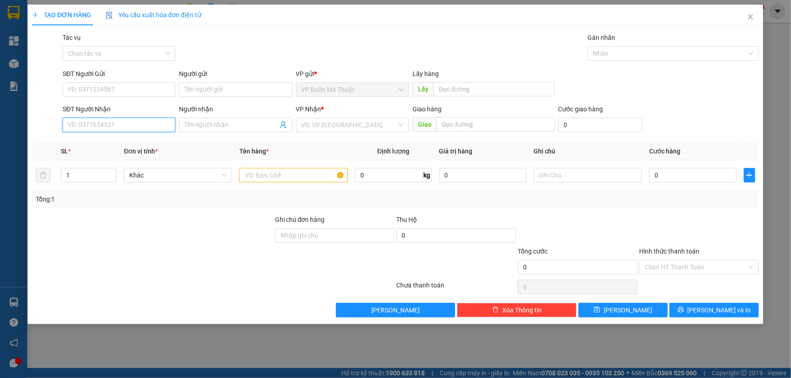
click at [141, 131] on input "SĐT Người Nhận" at bounding box center [119, 125] width 113 height 15
click at [327, 124] on input "search" at bounding box center [349, 125] width 96 height 14
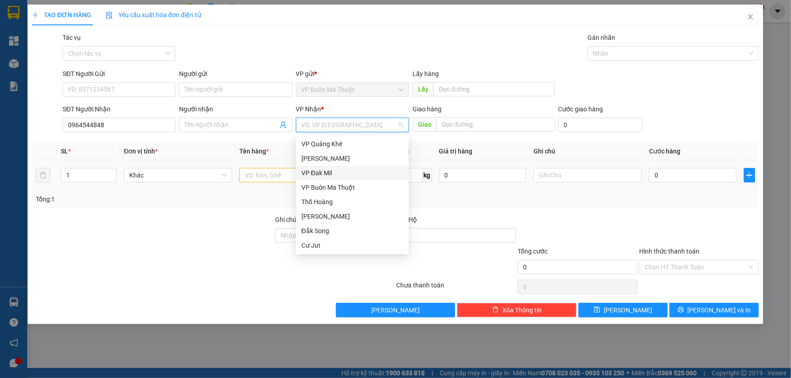
drag, startPoint x: 330, startPoint y: 176, endPoint x: 299, endPoint y: 175, distance: 31.3
click at [330, 176] on div "VP Đak Mil" at bounding box center [352, 173] width 102 height 10
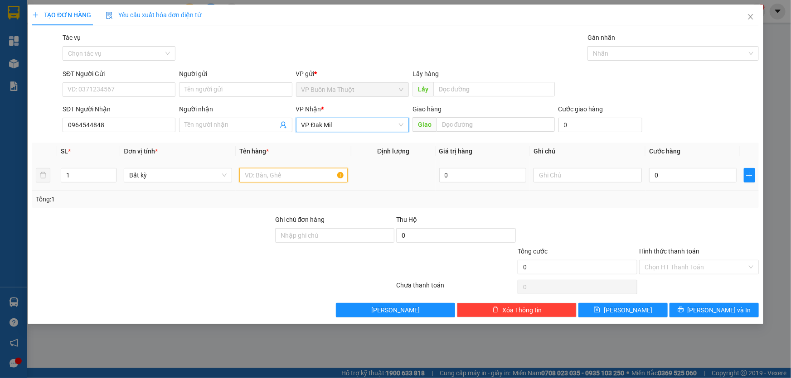
click at [290, 174] on input "text" at bounding box center [293, 175] width 108 height 15
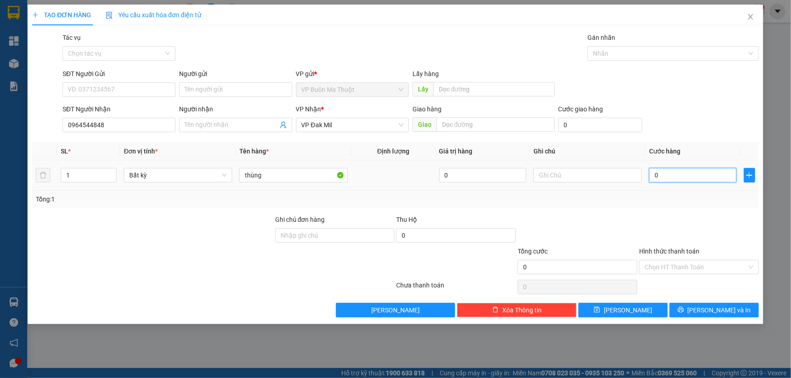
click at [716, 178] on input "0" at bounding box center [692, 175] width 87 height 15
click at [630, 311] on span "[PERSON_NAME]" at bounding box center [628, 310] width 48 height 10
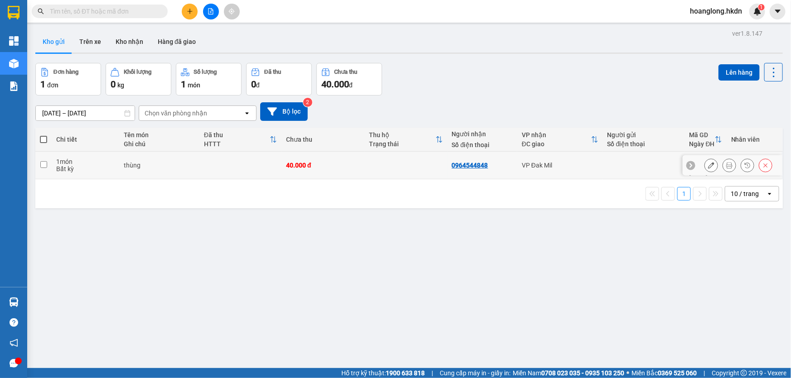
click at [379, 167] on td at bounding box center [405, 166] width 83 height 28
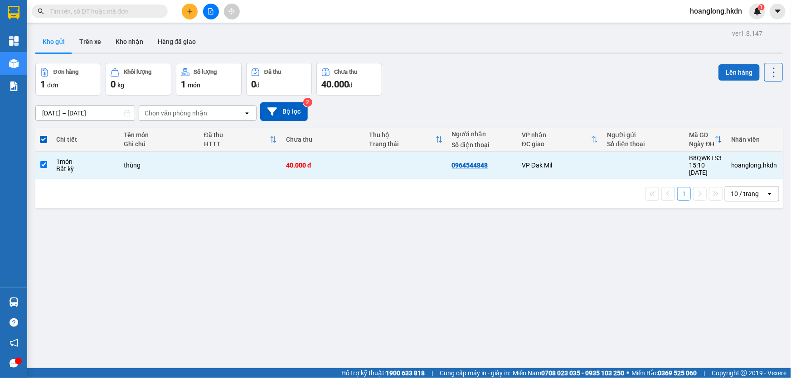
click at [743, 70] on button "Lên hàng" at bounding box center [738, 72] width 41 height 16
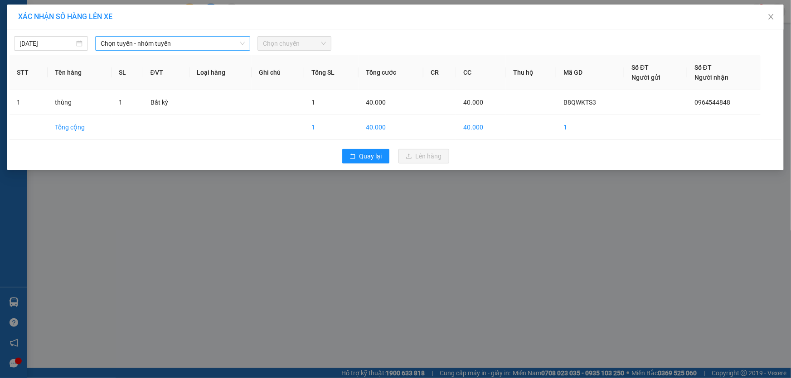
click at [154, 41] on span "Chọn tuyến - nhóm tuyến" at bounding box center [173, 44] width 144 height 14
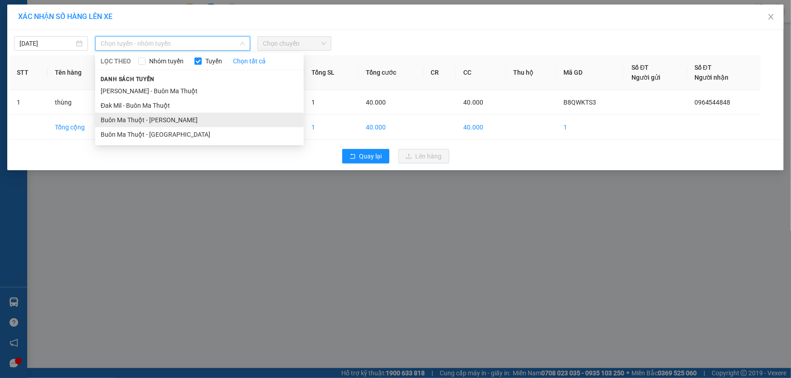
click at [164, 119] on li "Buôn Ma Thuột - [PERSON_NAME]" at bounding box center [199, 120] width 208 height 15
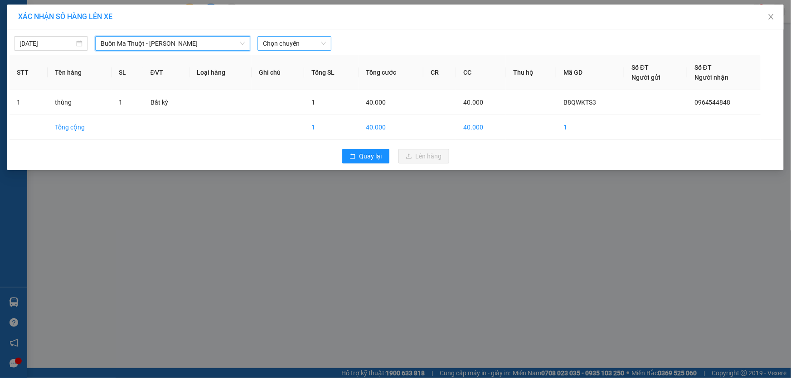
click at [292, 41] on span "Chọn chuyến" at bounding box center [294, 44] width 63 height 14
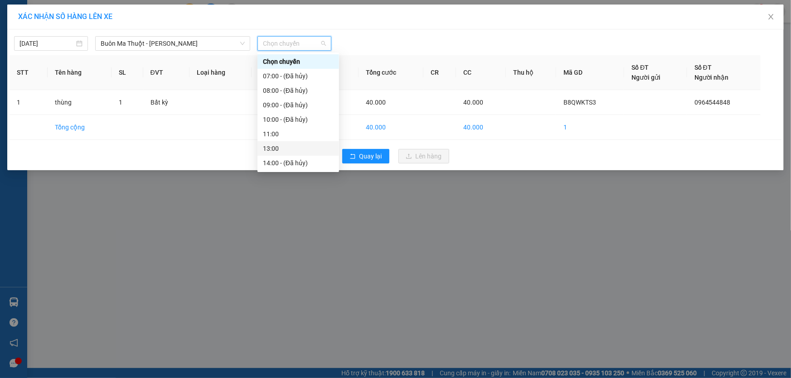
scroll to position [41, 0]
click at [284, 134] on div "15:00" at bounding box center [298, 137] width 71 height 10
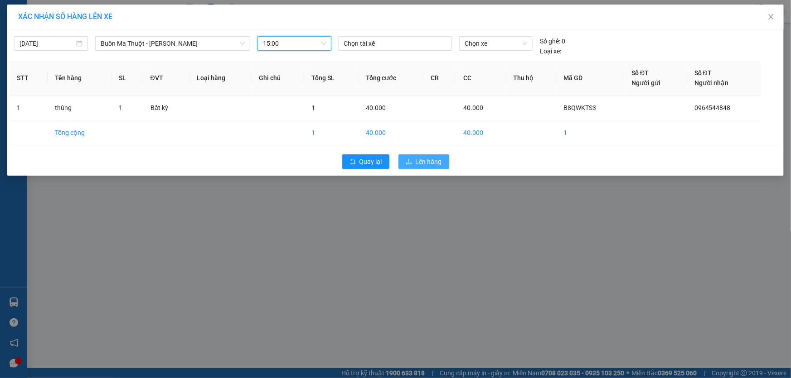
click at [426, 160] on span "Lên hàng" at bounding box center [429, 162] width 26 height 10
